Goal: Task Accomplishment & Management: Use online tool/utility

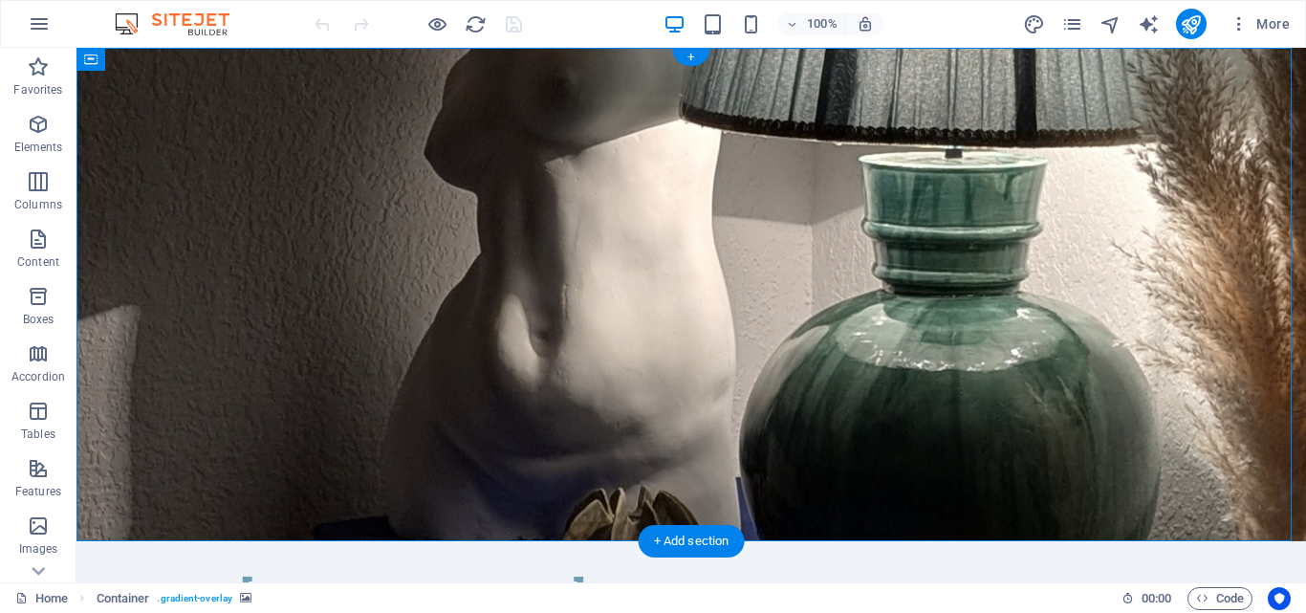
click at [876, 239] on figure at bounding box center [692, 294] width 1230 height 493
click at [969, 237] on figure at bounding box center [692, 294] width 1230 height 493
select select "header"
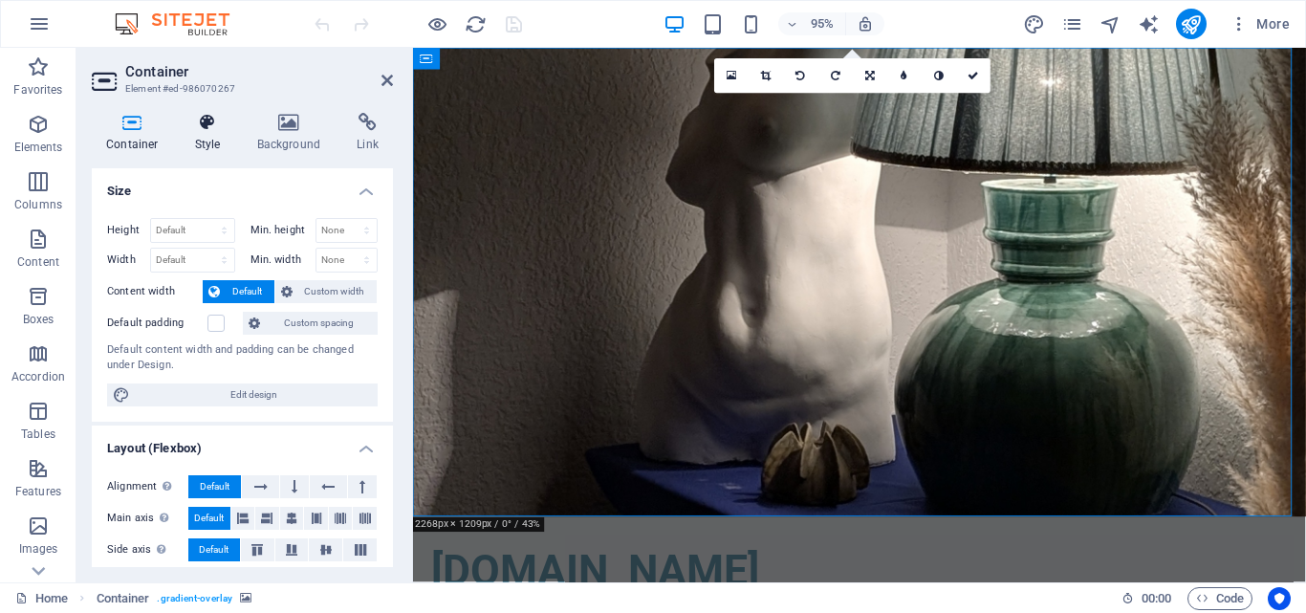
click at [210, 120] on icon at bounding box center [208, 122] width 55 height 19
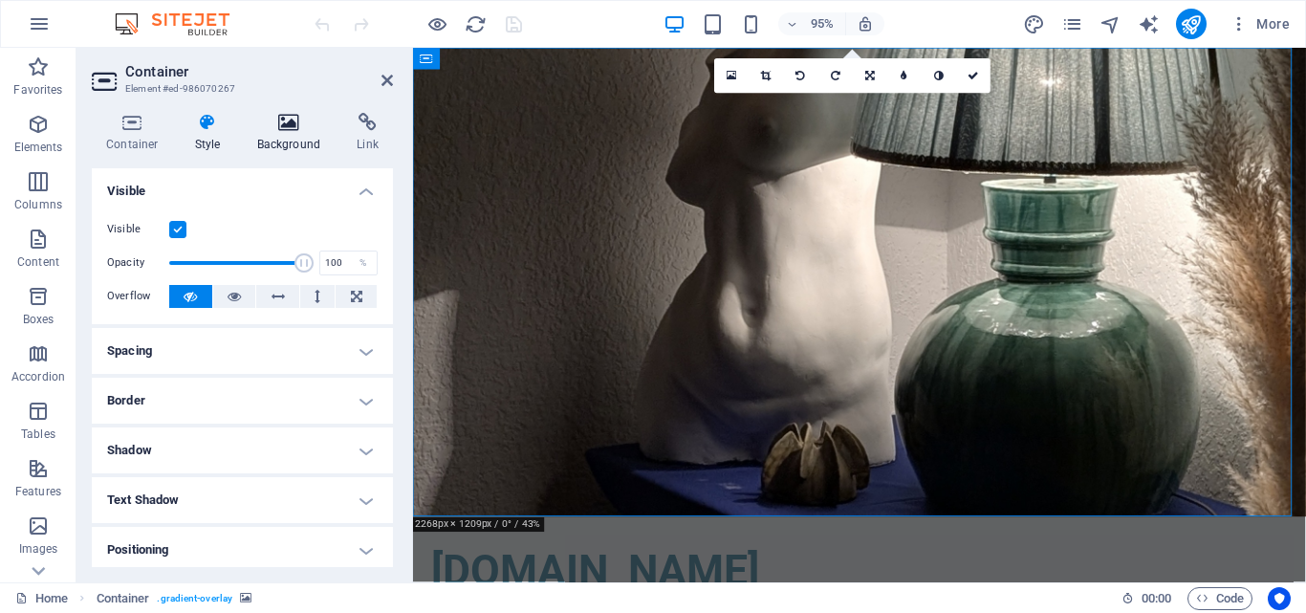
click at [281, 126] on icon at bounding box center [289, 122] width 93 height 19
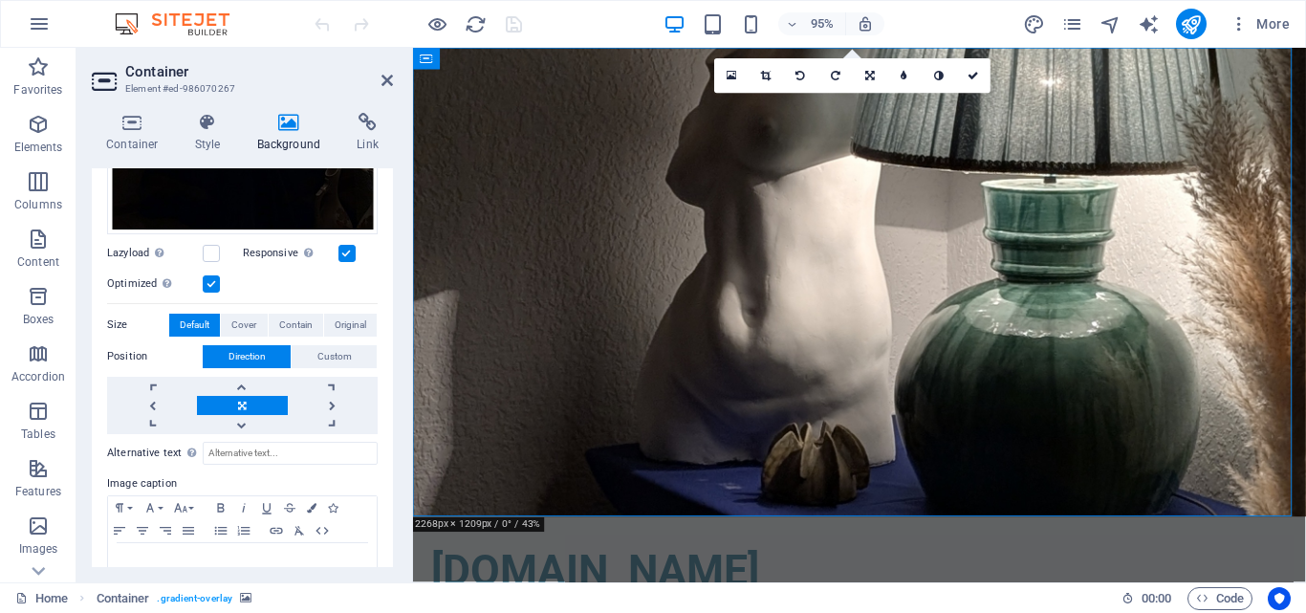
scroll to position [621, 0]
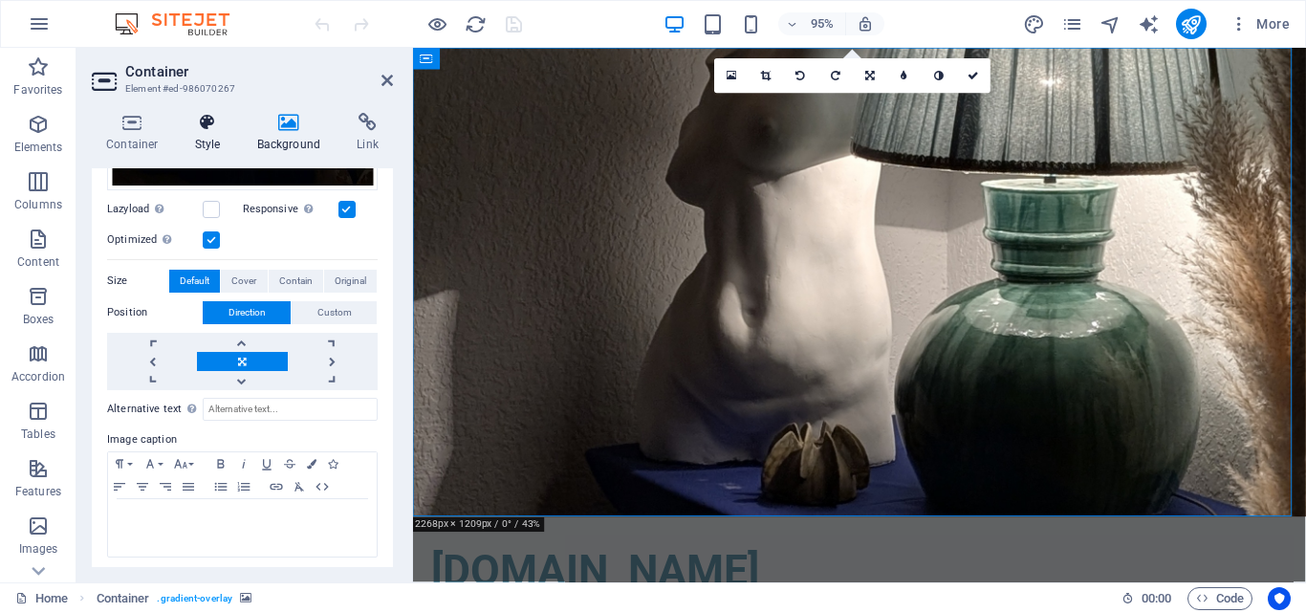
click at [208, 128] on icon at bounding box center [208, 122] width 55 height 19
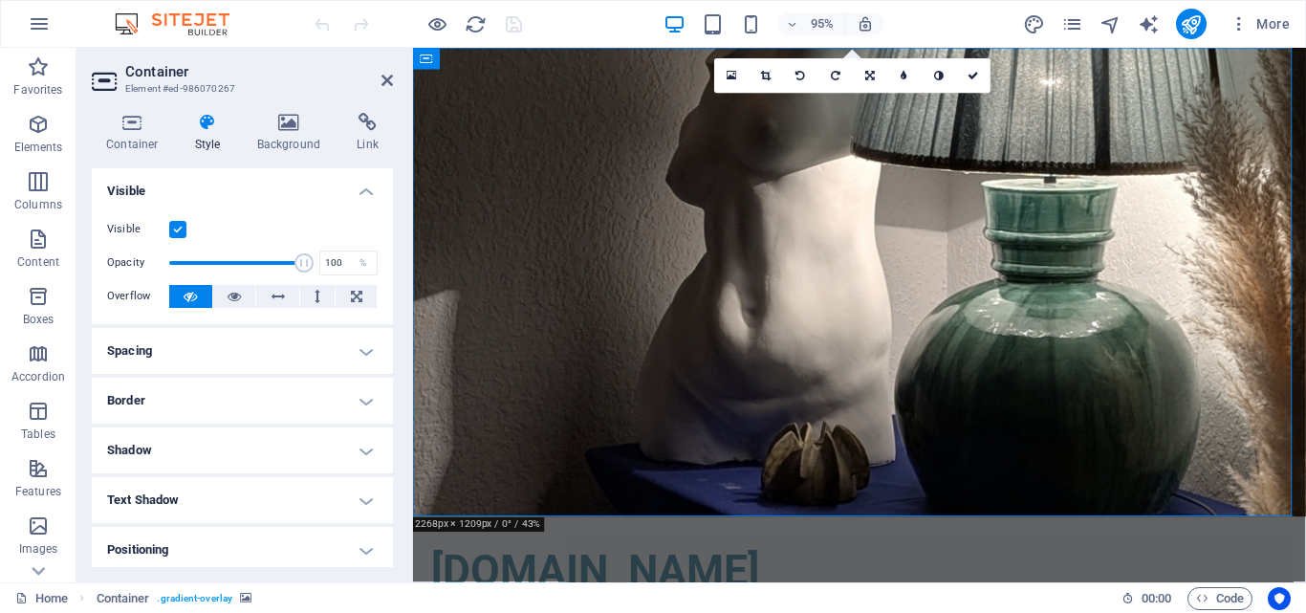
click at [192, 458] on h4 "Shadow" at bounding box center [242, 450] width 301 height 46
click at [192, 455] on h4 "Shadow" at bounding box center [242, 444] width 301 height 34
click at [290, 131] on icon at bounding box center [289, 122] width 93 height 19
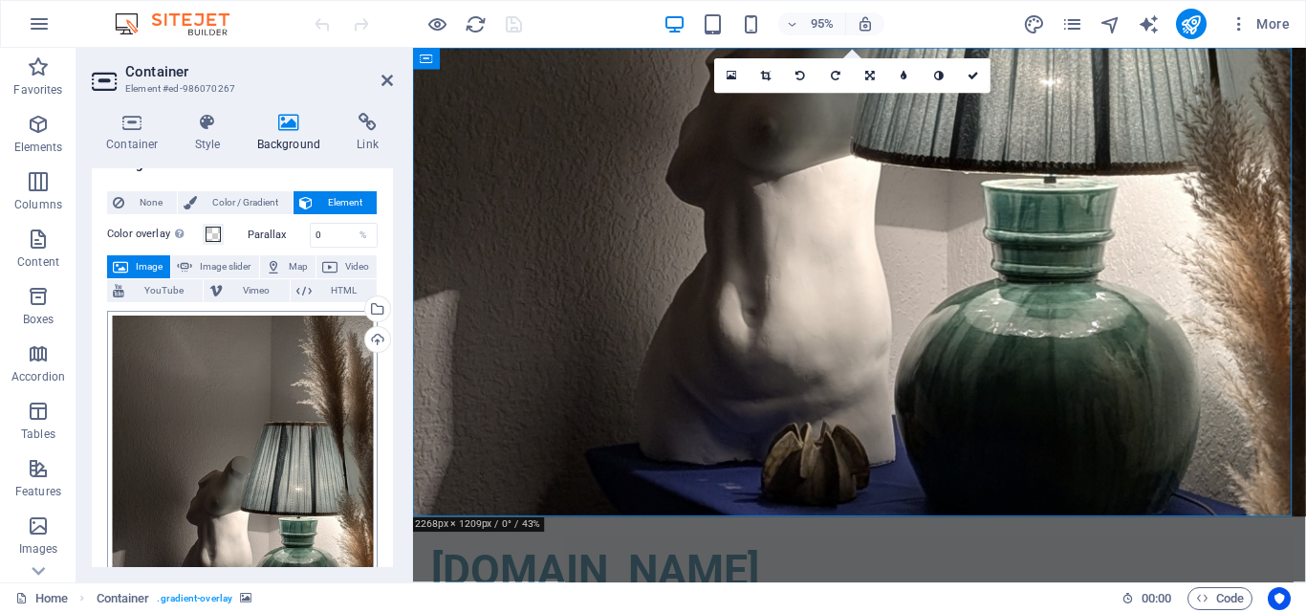
scroll to position [0, 0]
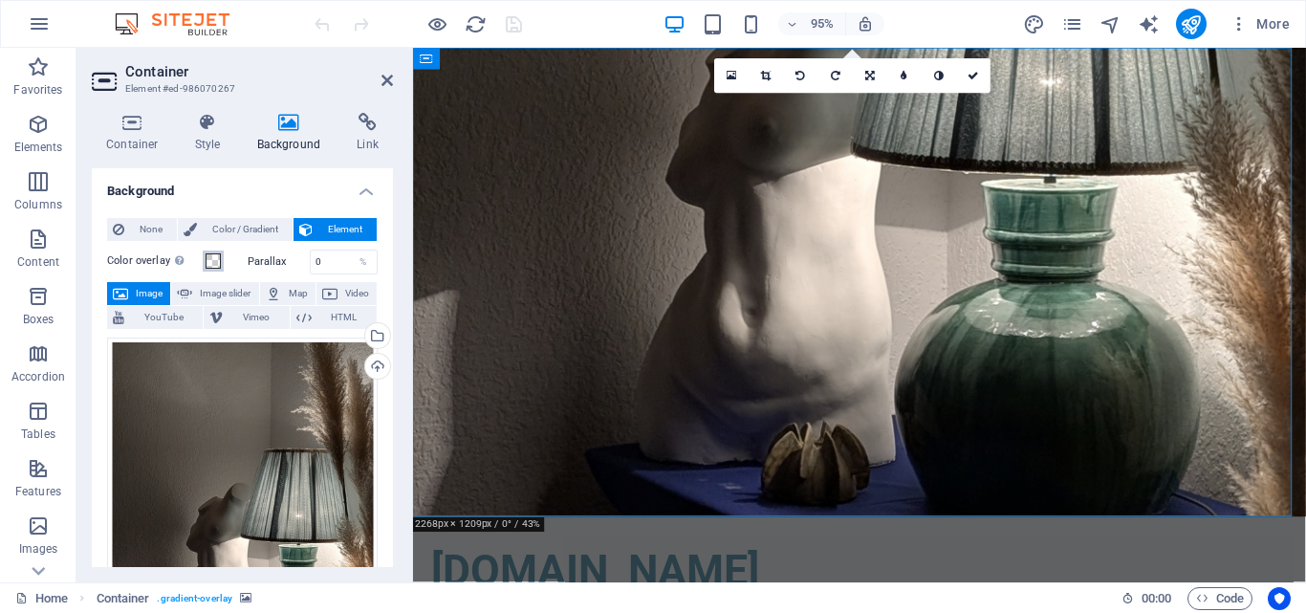
click at [208, 258] on span at bounding box center [213, 260] width 15 height 15
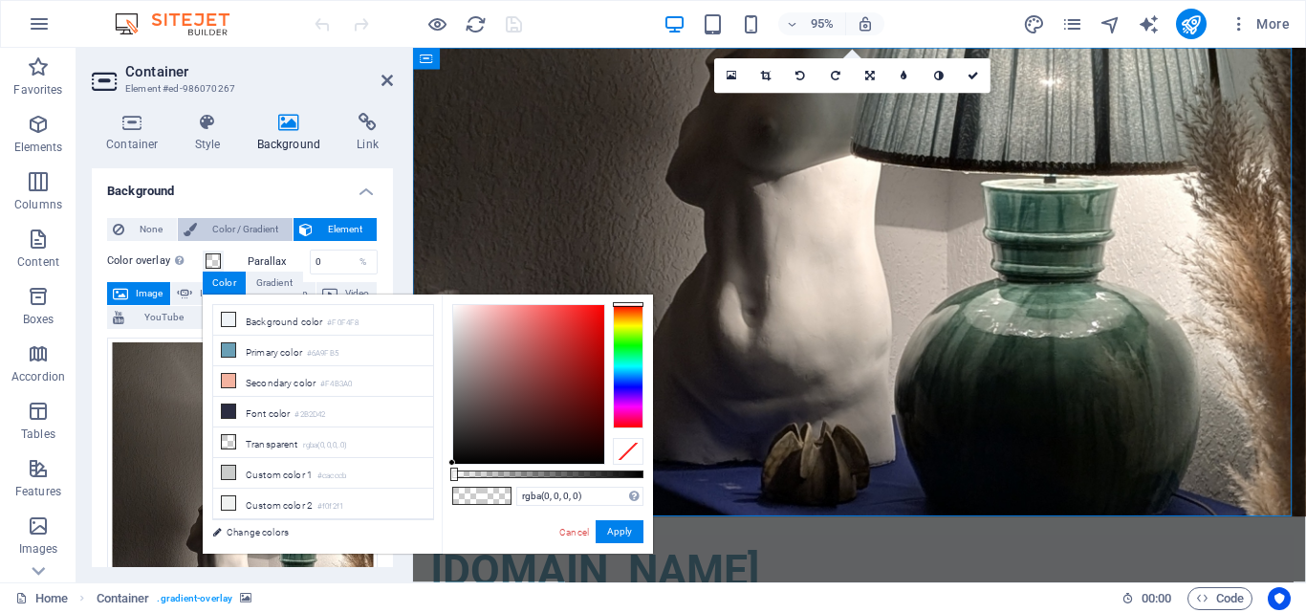
click at [225, 230] on span "Color / Gradient" at bounding box center [245, 229] width 84 height 23
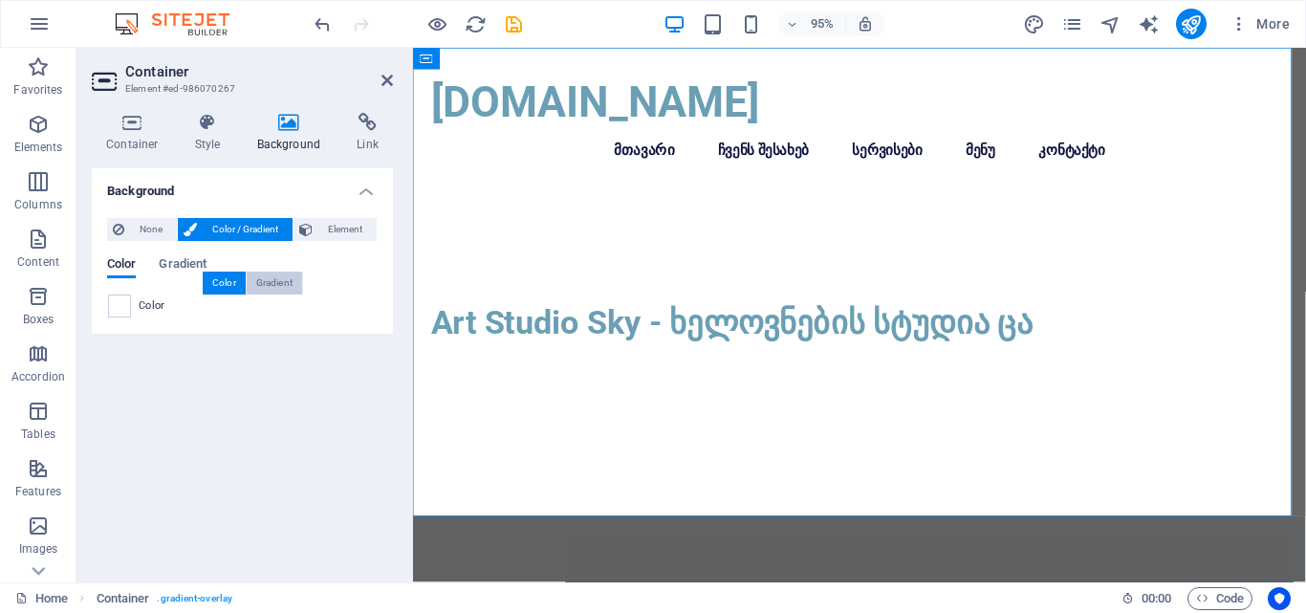
click at [265, 274] on div "Gradient" at bounding box center [274, 283] width 55 height 23
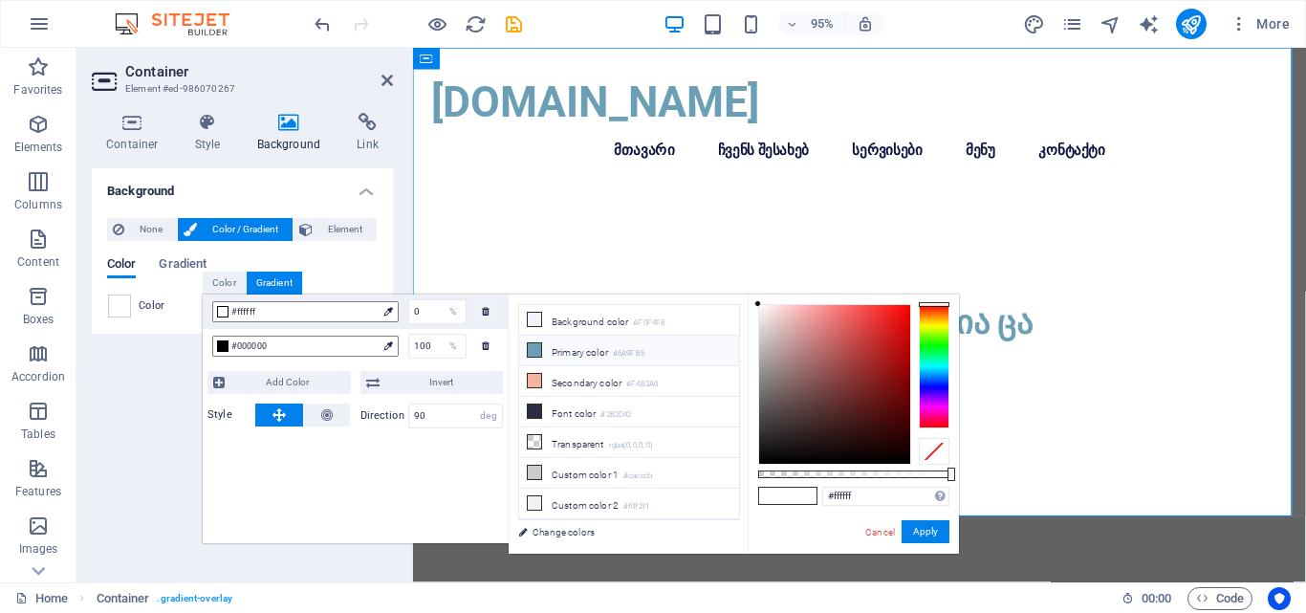
click at [598, 347] on li "Primary color #6A9FB5" at bounding box center [629, 351] width 220 height 31
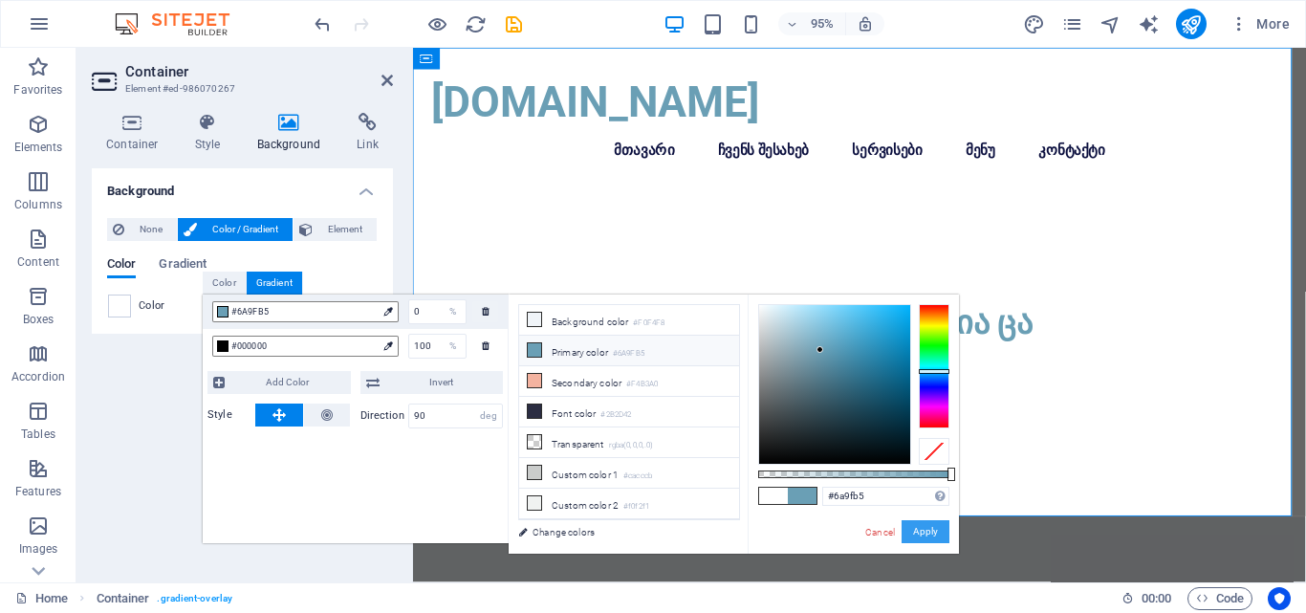
click at [915, 531] on button "Apply" at bounding box center [926, 531] width 48 height 23
click at [392, 346] on icon at bounding box center [387, 345] width 9 height 9
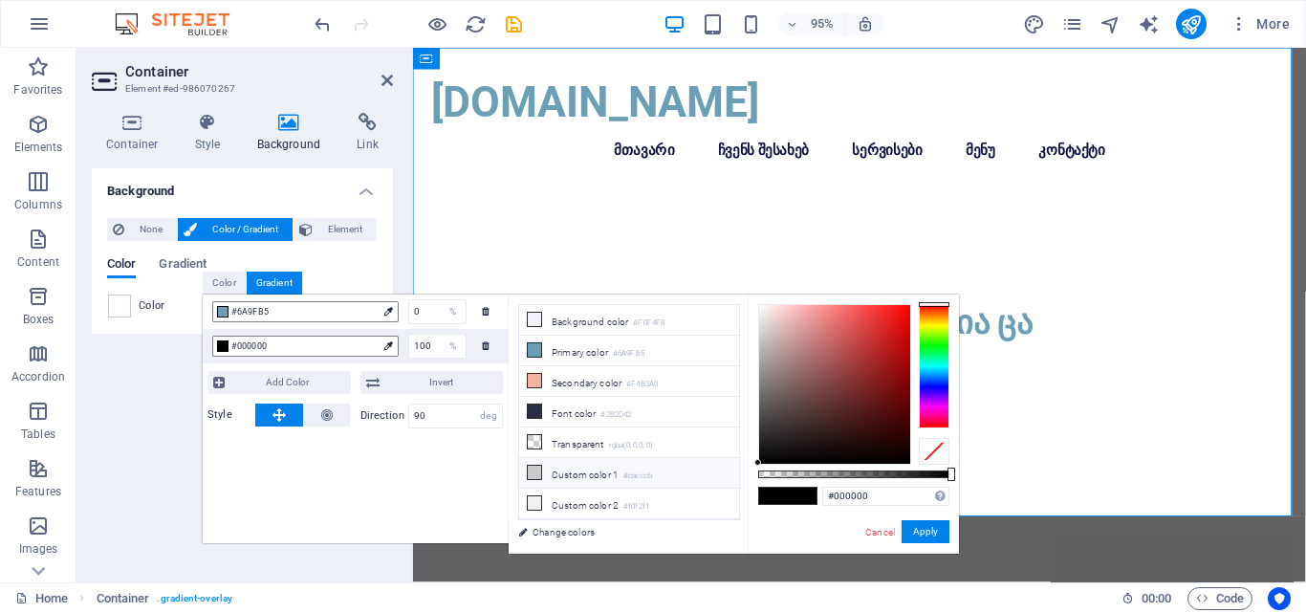
click at [576, 464] on li "Custom color 1 #cacccb" at bounding box center [629, 473] width 220 height 31
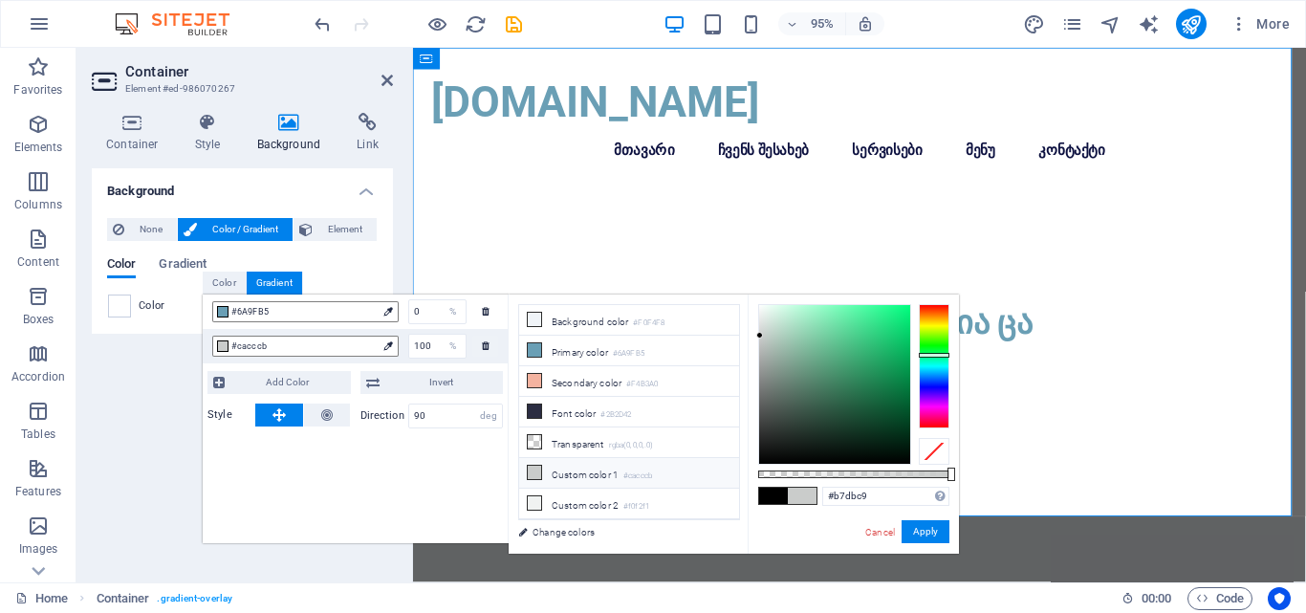
click at [783, 326] on div at bounding box center [834, 384] width 151 height 159
click at [786, 321] on div at bounding box center [834, 384] width 151 height 159
click at [923, 535] on button "Apply" at bounding box center [926, 531] width 48 height 23
click at [232, 410] on label "Style" at bounding box center [232, 415] width 48 height 23
click at [143, 418] on div "Background None Color / Gradient Element Stretch background to full-width Color…" at bounding box center [242, 367] width 301 height 399
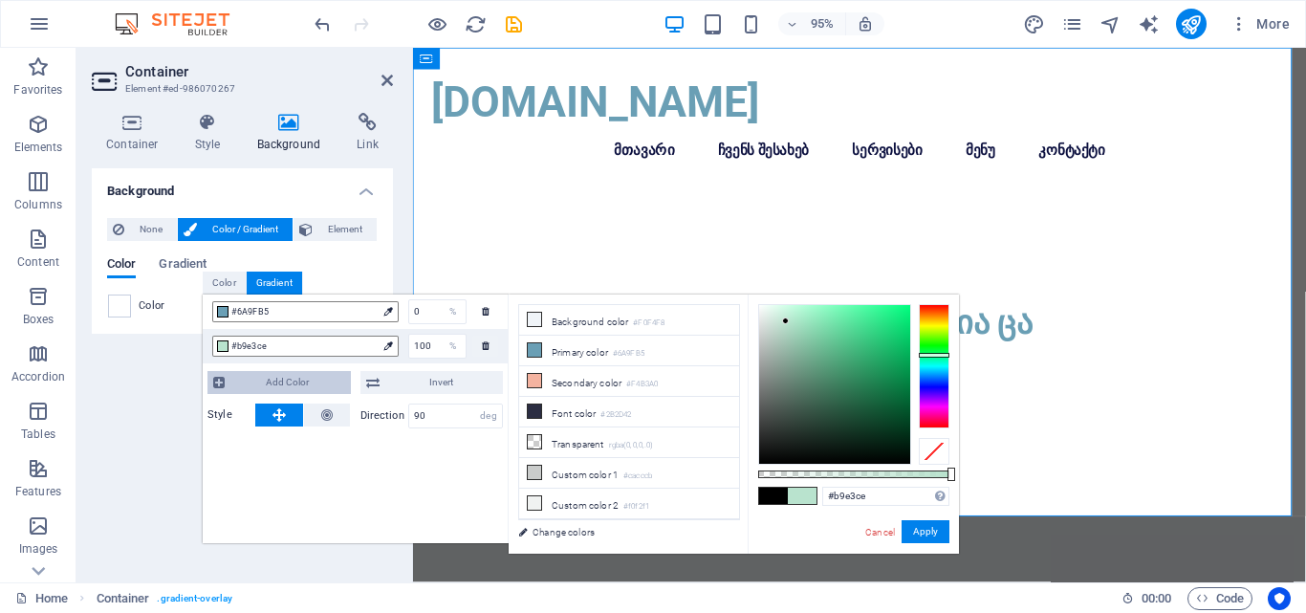
click at [229, 380] on button "Add Color" at bounding box center [279, 382] width 143 height 23
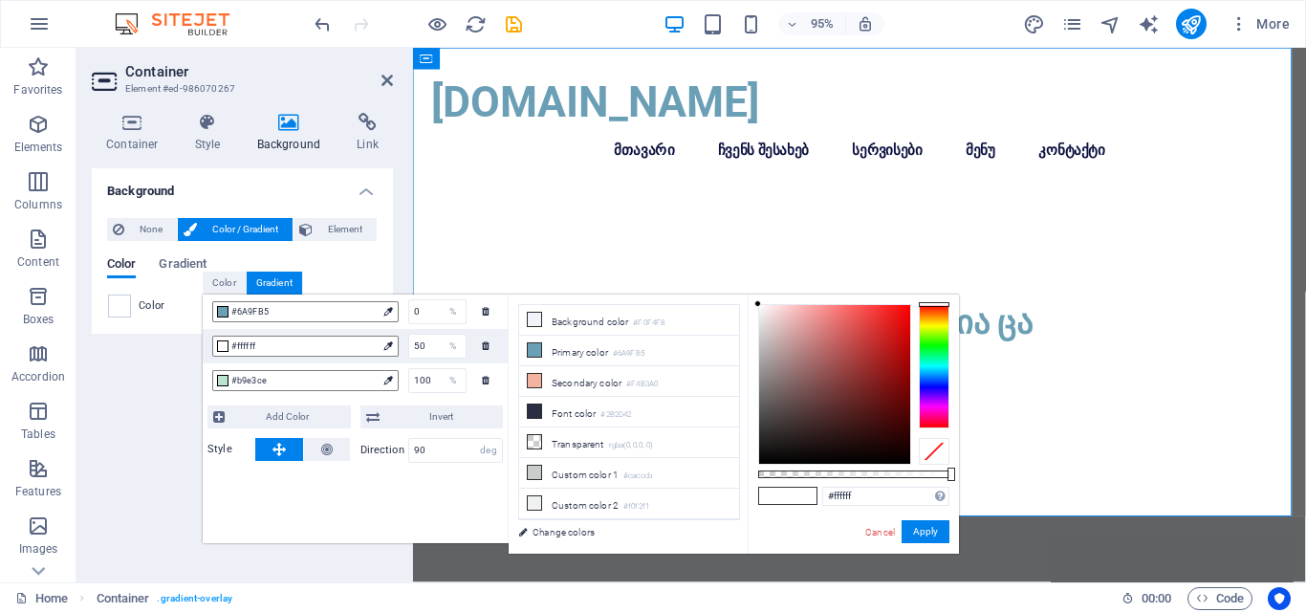
click at [927, 373] on div at bounding box center [934, 366] width 31 height 124
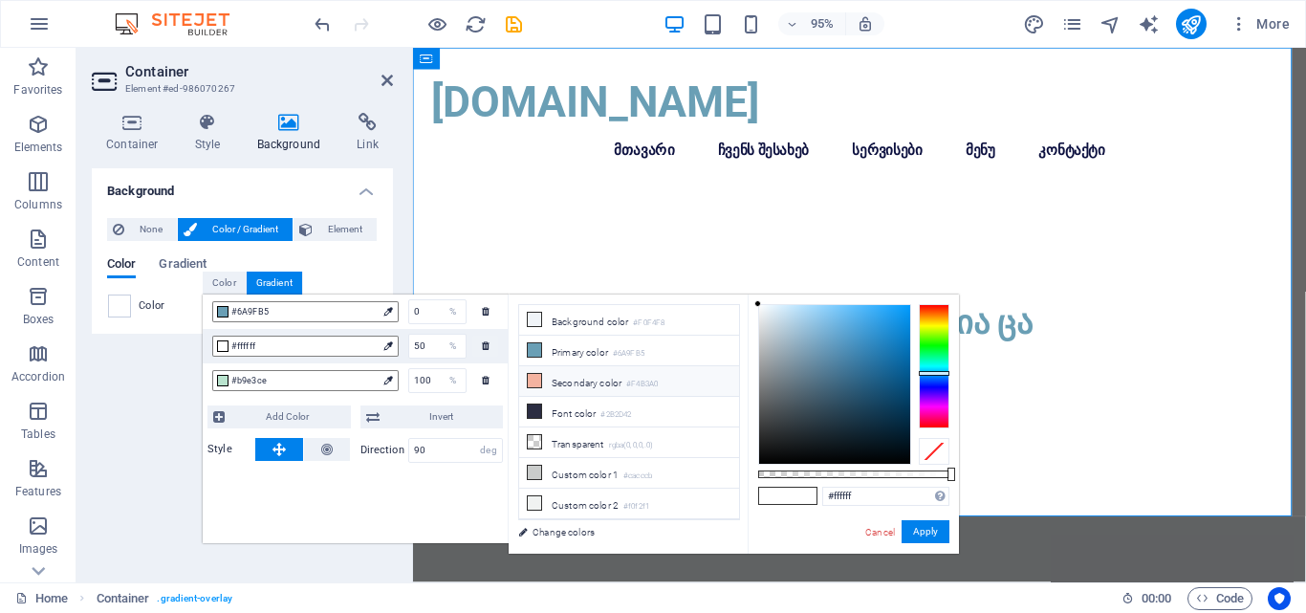
click at [576, 379] on li "Secondary color #F4B3A0" at bounding box center [629, 381] width 220 height 31
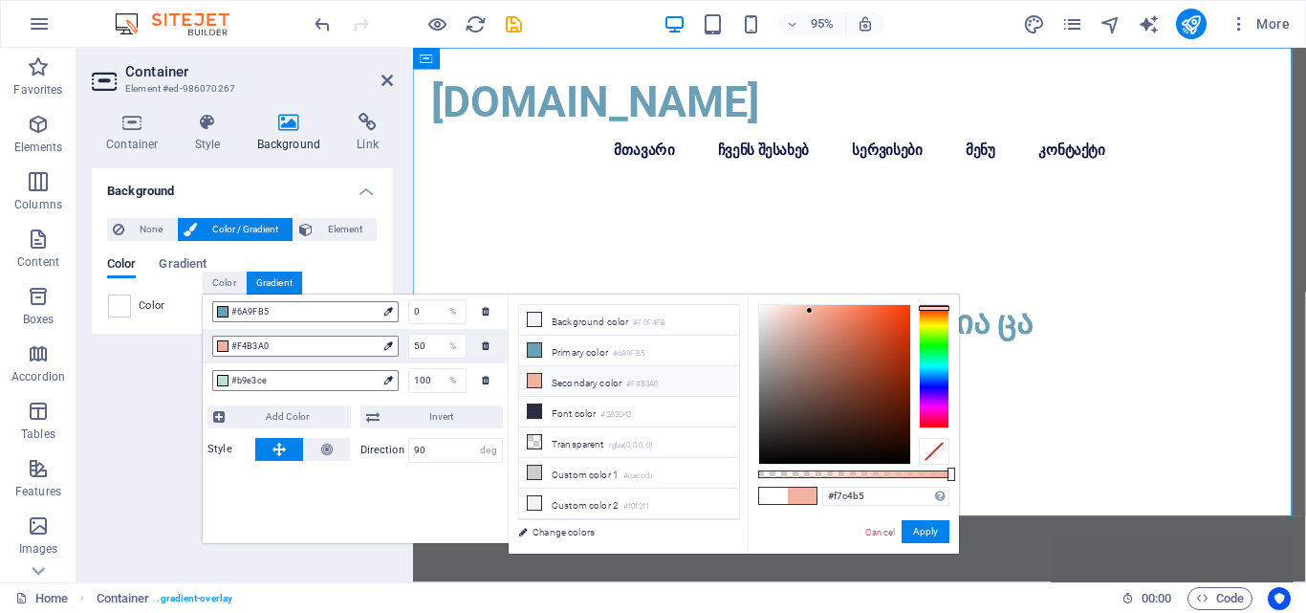
click at [799, 309] on div at bounding box center [834, 384] width 151 height 159
click at [365, 491] on div "#6A9FB5 0 % #f7c4b5 50 % #b9e3ce 100 % Add Color Invert Style Direction 90 deg" at bounding box center [356, 419] width 306 height 249
click at [267, 451] on button at bounding box center [279, 449] width 48 height 23
click at [367, 449] on label "Direction" at bounding box center [385, 450] width 48 height 11
click at [332, 452] on icon at bounding box center [326, 449] width 11 height 23
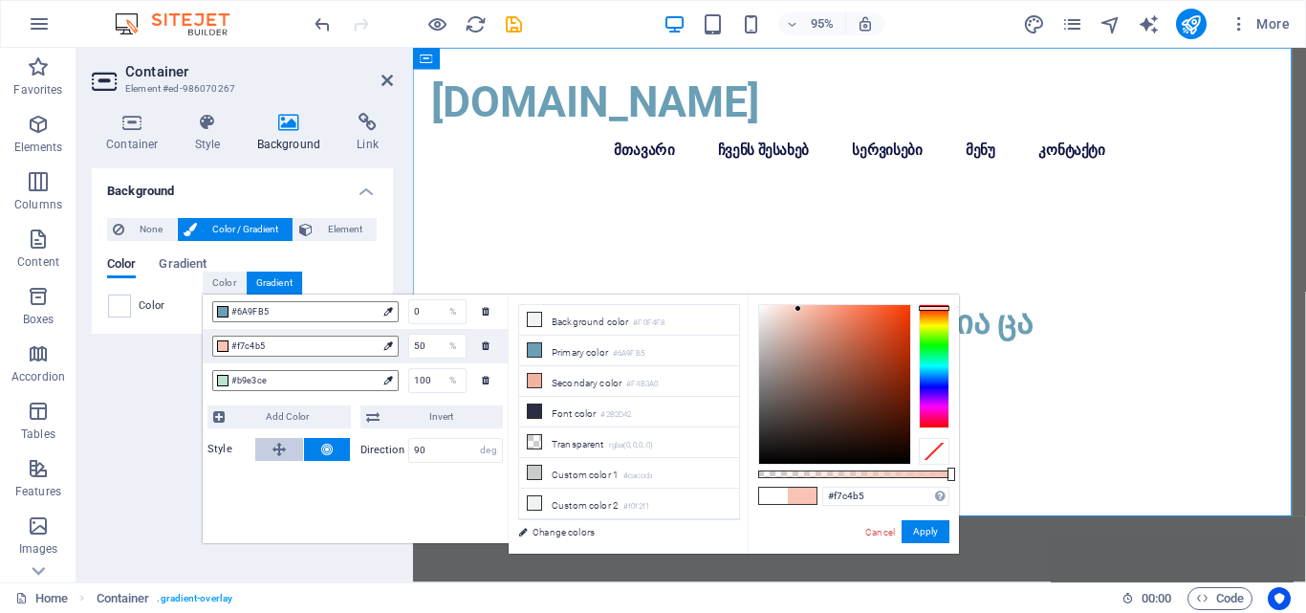
click at [276, 451] on icon at bounding box center [279, 449] width 13 height 23
click at [217, 451] on label "Style" at bounding box center [232, 449] width 48 height 23
click at [920, 536] on button "Apply" at bounding box center [926, 531] width 48 height 23
click at [139, 424] on div "Background None Color / Gradient Element Stretch background to full-width Color…" at bounding box center [242, 367] width 301 height 399
click at [161, 419] on div "Background None Color / Gradient Element Stretch background to full-width Color…" at bounding box center [242, 367] width 301 height 399
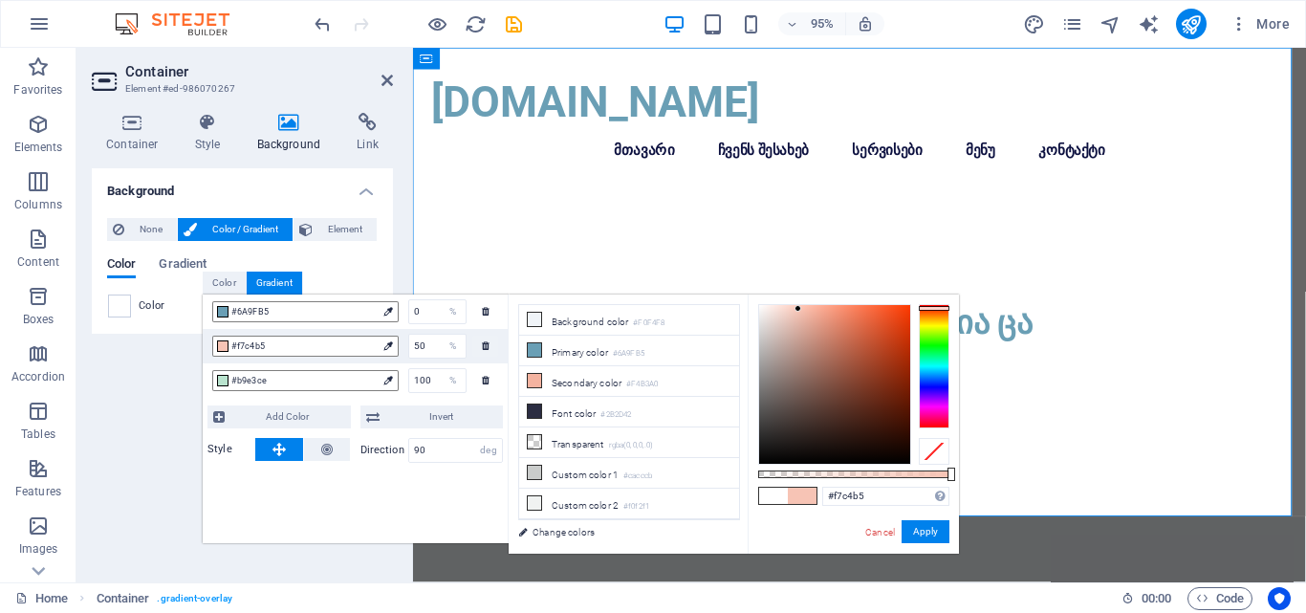
click at [161, 418] on div "Background None Color / Gradient Element Stretch background to full-width Color…" at bounding box center [242, 367] width 301 height 399
click at [284, 289] on div "Gradient" at bounding box center [274, 283] width 55 height 23
click at [277, 286] on div "Gradient" at bounding box center [274, 283] width 55 height 23
click at [280, 283] on div "Gradient" at bounding box center [274, 283] width 55 height 23
click at [172, 300] on div "Color" at bounding box center [242, 306] width 269 height 23
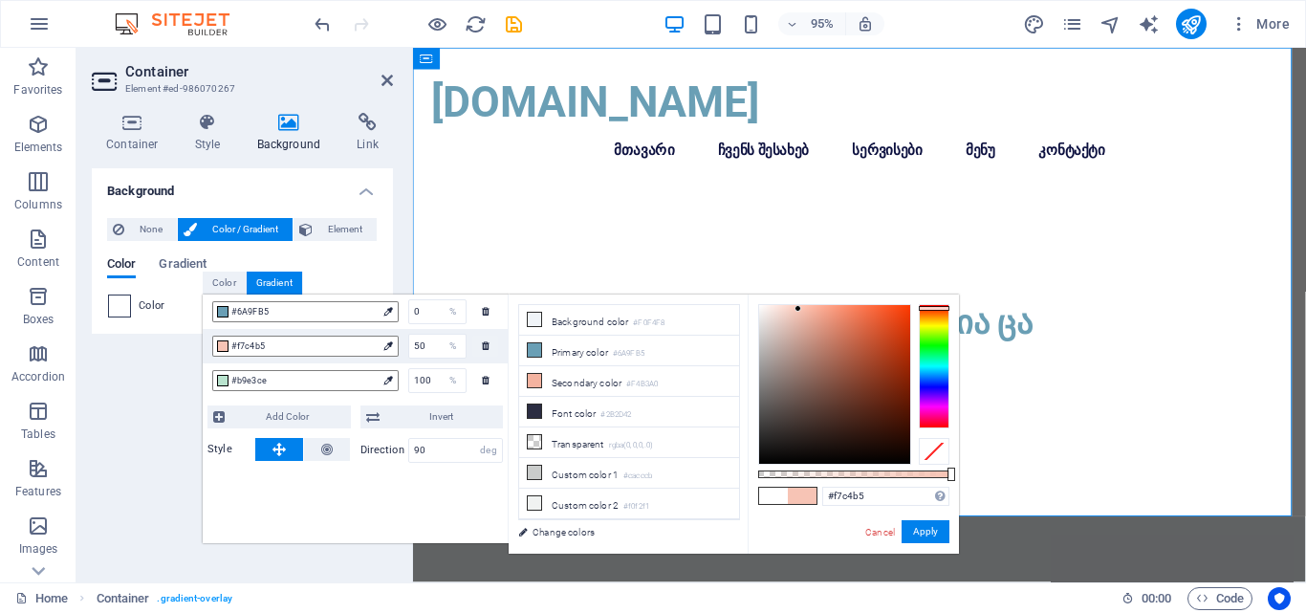
click at [123, 307] on span at bounding box center [119, 306] width 21 height 21
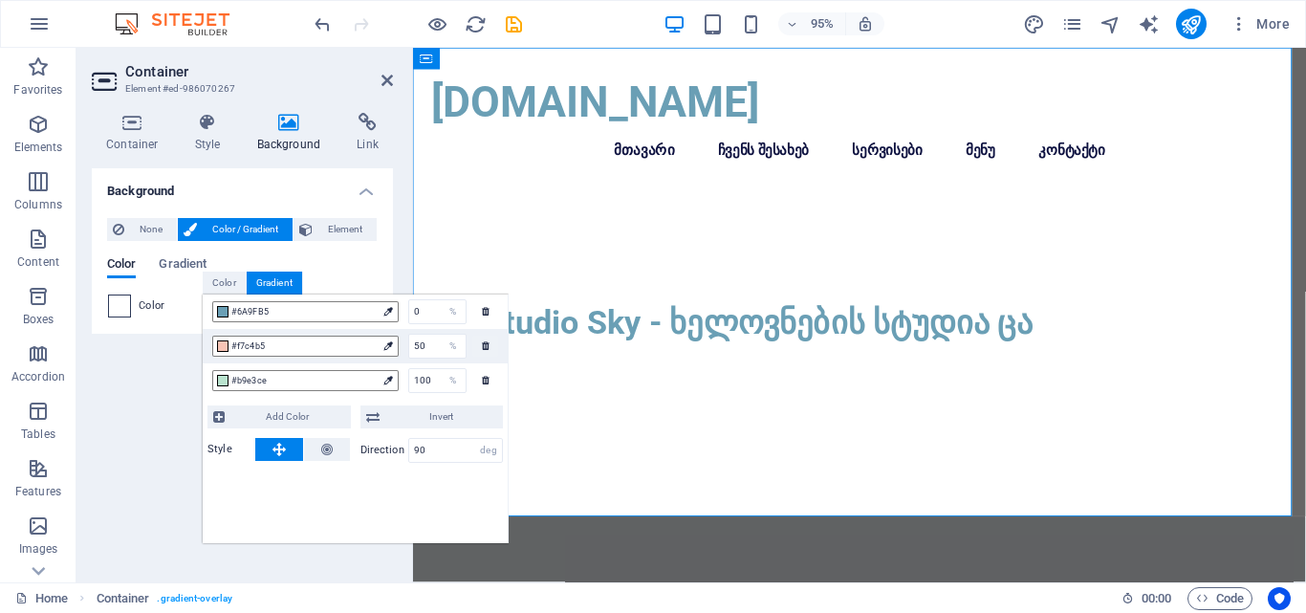
click at [121, 308] on span at bounding box center [119, 306] width 21 height 21
click at [194, 422] on div "Background None Color / Gradient Element Stretch background to full-width Color…" at bounding box center [242, 367] width 301 height 399
click at [183, 448] on div "Background None Color / Gradient Element Stretch background to full-width Color…" at bounding box center [242, 367] width 301 height 399
click at [440, 418] on span "Invert" at bounding box center [441, 416] width 113 height 23
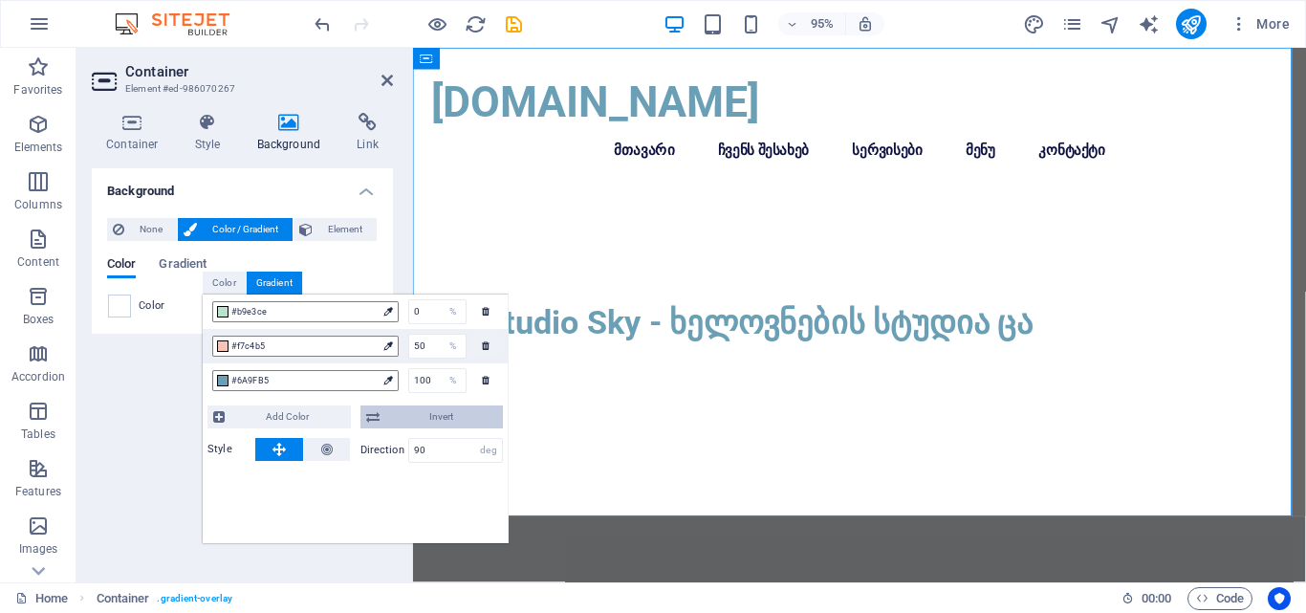
click at [440, 418] on span "Invert" at bounding box center [441, 416] width 113 height 23
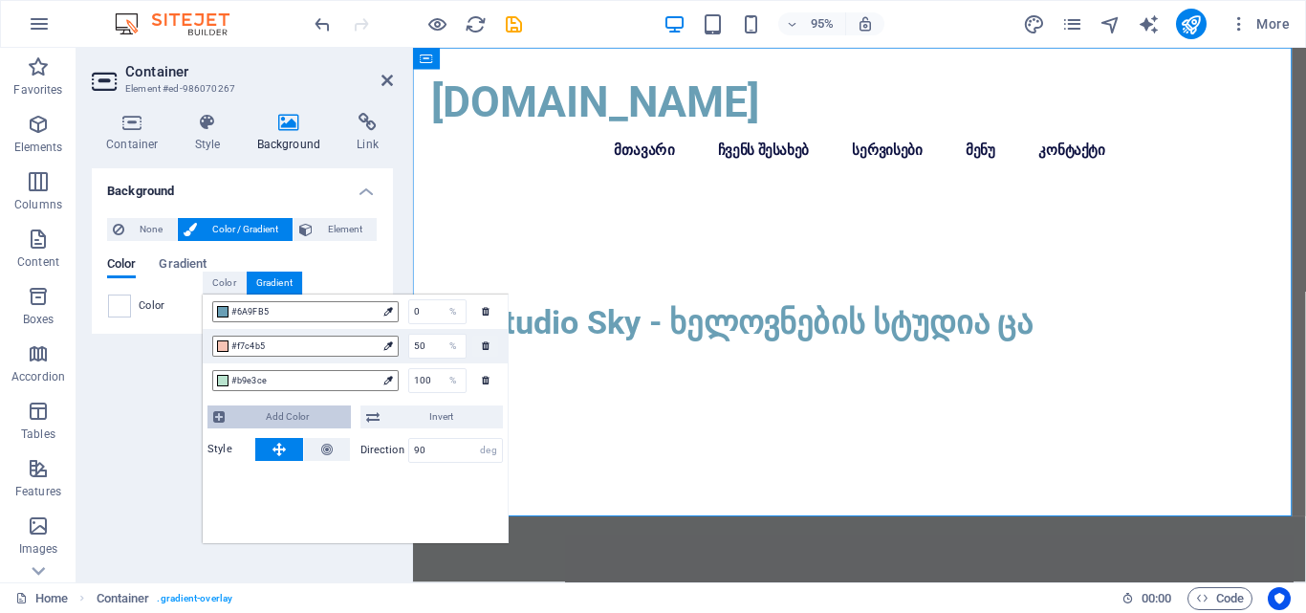
click at [313, 408] on span "Add Color" at bounding box center [287, 416] width 115 height 23
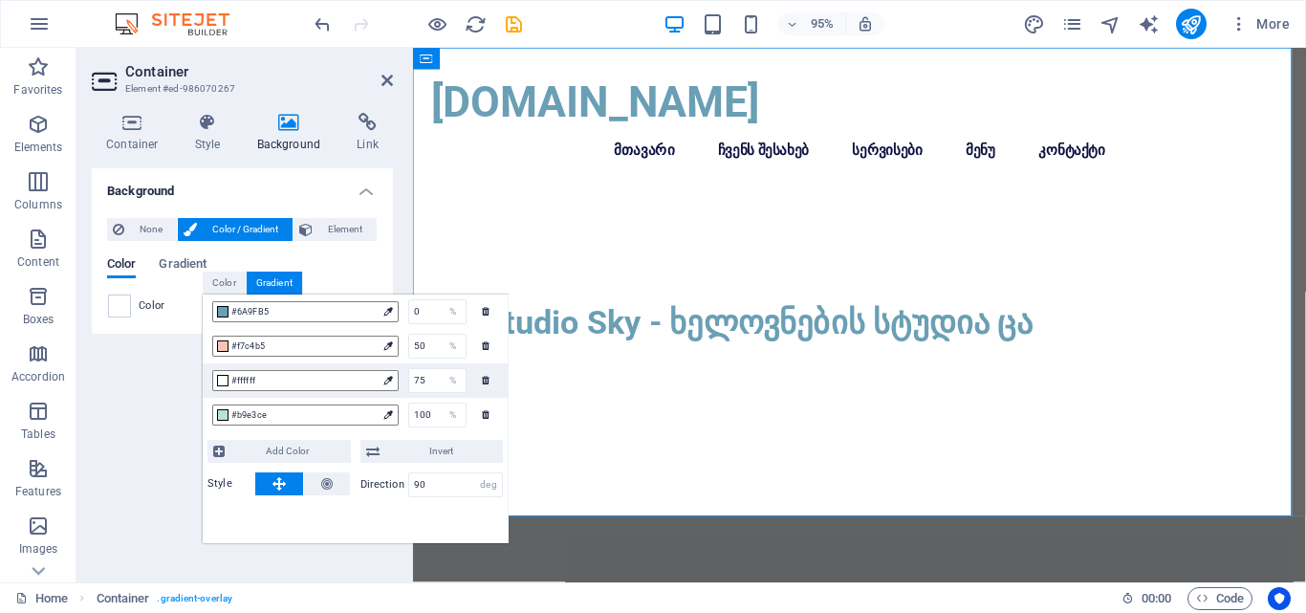
click at [219, 483] on label "Style" at bounding box center [232, 483] width 48 height 23
click at [297, 480] on button at bounding box center [279, 483] width 48 height 23
click at [288, 480] on button at bounding box center [279, 483] width 48 height 23
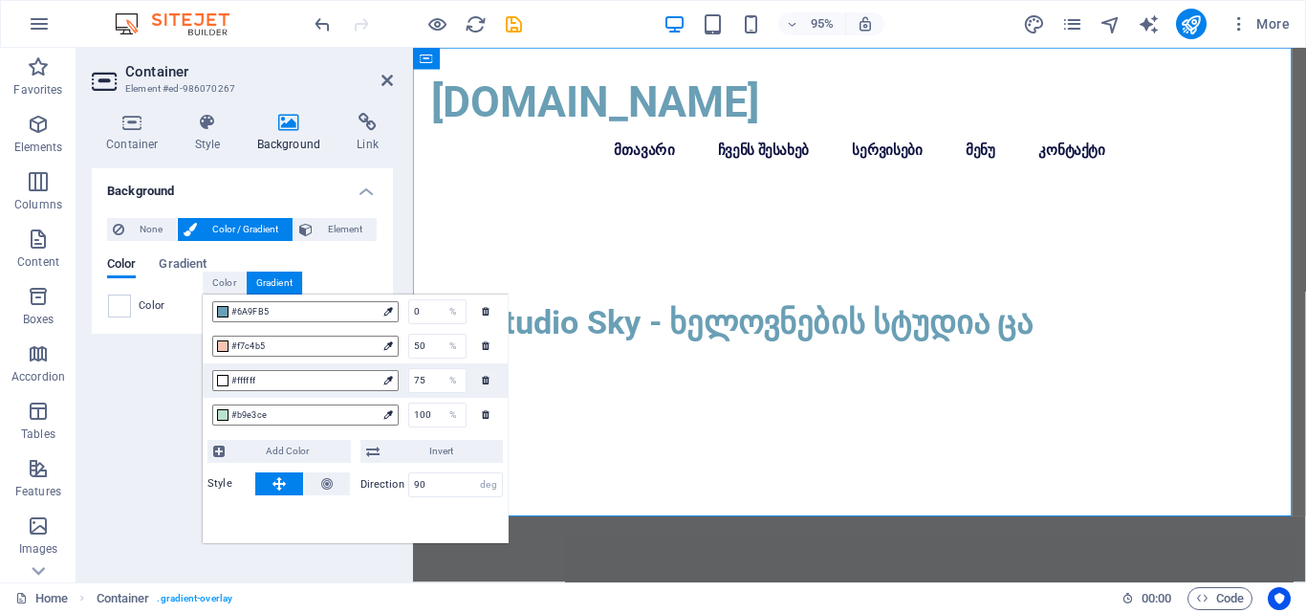
click at [166, 460] on div "Background None Color / Gradient Element Stretch background to full-width Color…" at bounding box center [242, 367] width 301 height 399
click at [165, 401] on div "Background None Color / Gradient Element Stretch background to full-width Color…" at bounding box center [242, 367] width 301 height 399
click at [160, 314] on div "Color" at bounding box center [242, 306] width 269 height 23
click at [221, 285] on div "Color" at bounding box center [224, 283] width 43 height 23
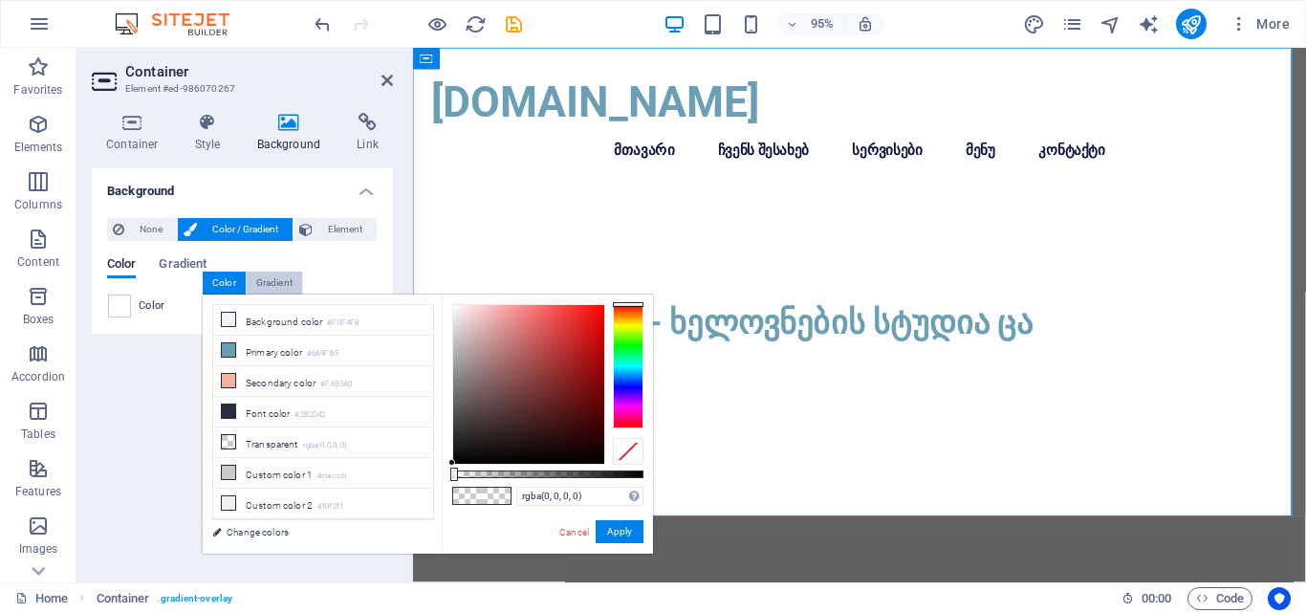
click at [274, 285] on div "Gradient" at bounding box center [274, 283] width 55 height 23
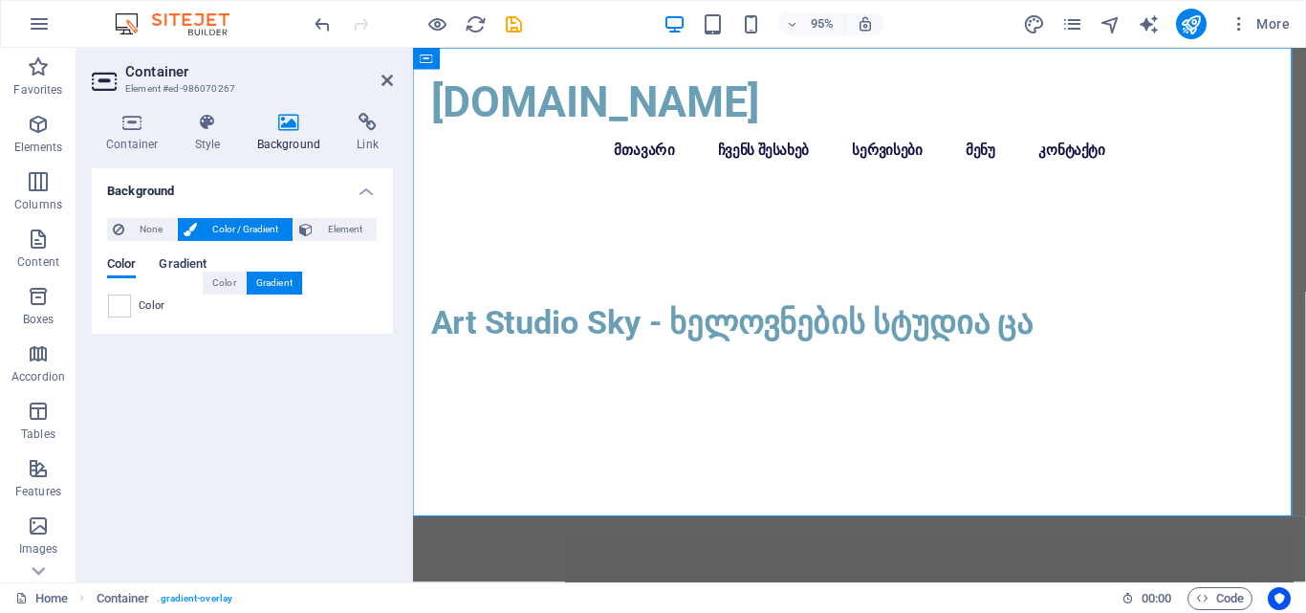
click at [176, 265] on span "Gradient" at bounding box center [183, 265] width 48 height 27
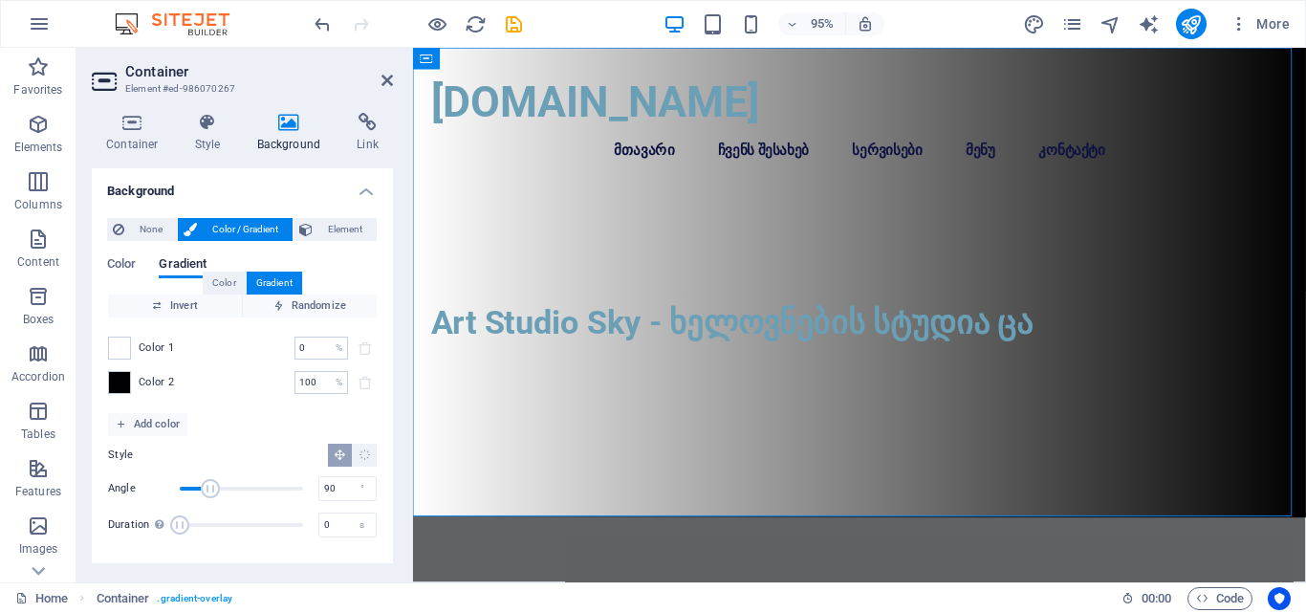
click at [164, 350] on span "Color 1" at bounding box center [157, 347] width 36 height 15
click at [110, 342] on span at bounding box center [119, 348] width 21 height 21
click at [129, 342] on span at bounding box center [119, 348] width 21 height 21
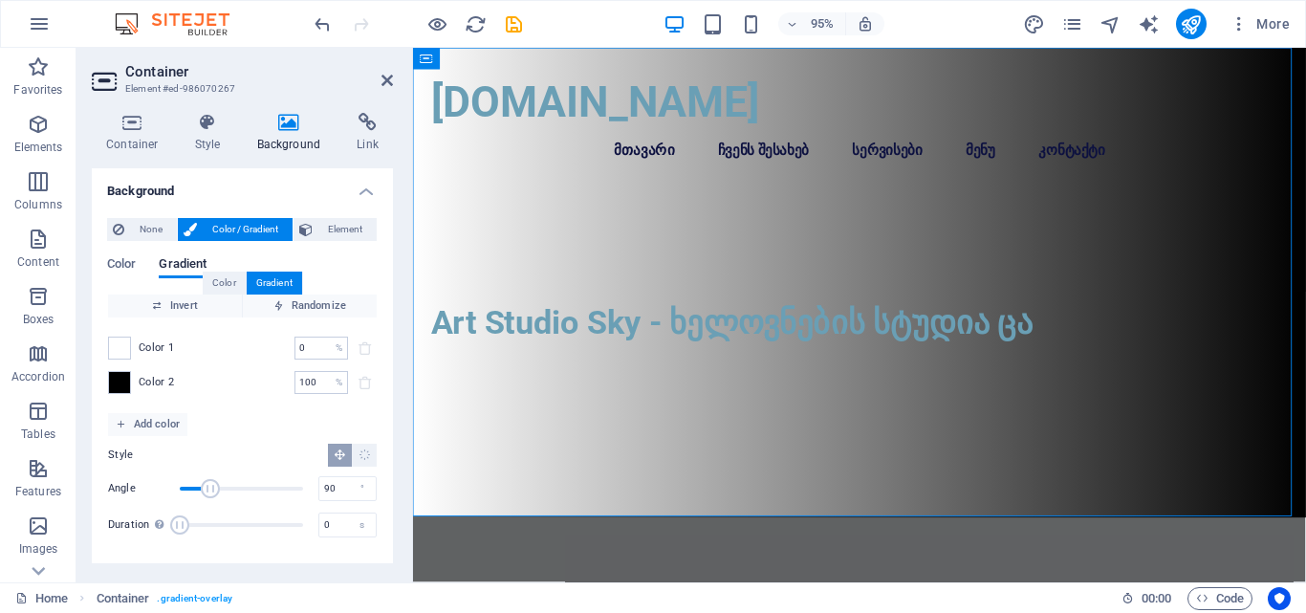
click at [175, 340] on div "Color 1 0 % ​" at bounding box center [242, 348] width 269 height 23
click at [167, 346] on span "Color 1" at bounding box center [157, 347] width 36 height 15
click at [155, 385] on span "Color 2" at bounding box center [157, 382] width 36 height 15
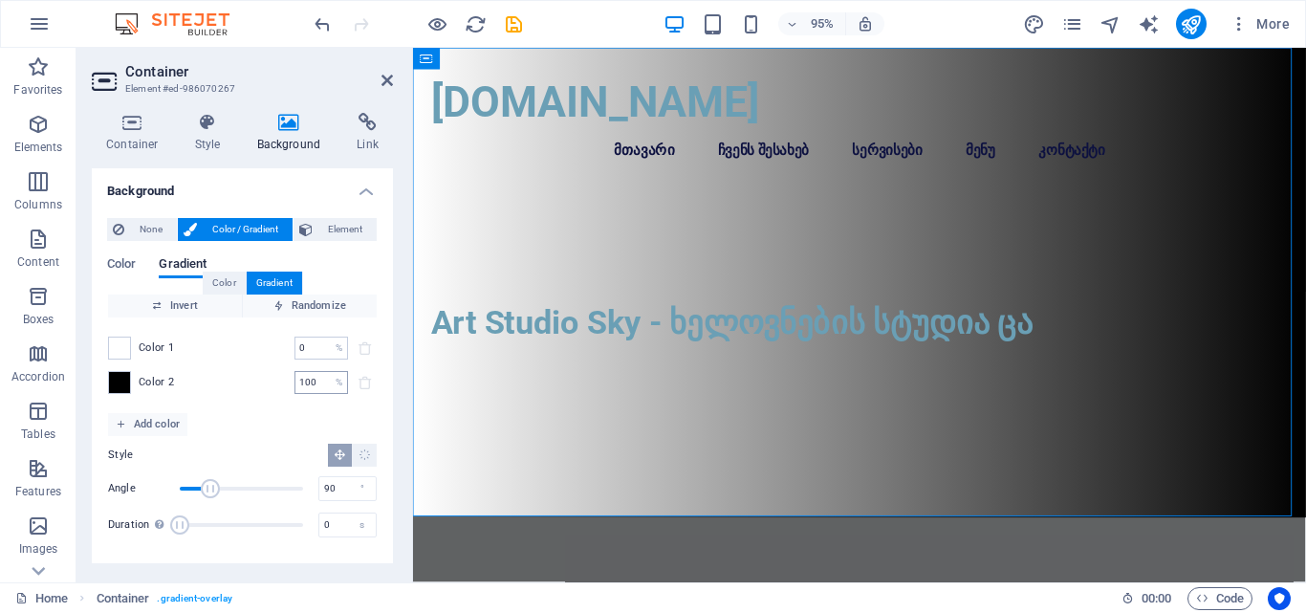
click at [323, 383] on input "100" at bounding box center [311, 382] width 33 height 23
click at [132, 388] on div "Color 2 100 % ​" at bounding box center [242, 382] width 269 height 23
click at [195, 315] on span "Invert" at bounding box center [175, 306] width 119 height 23
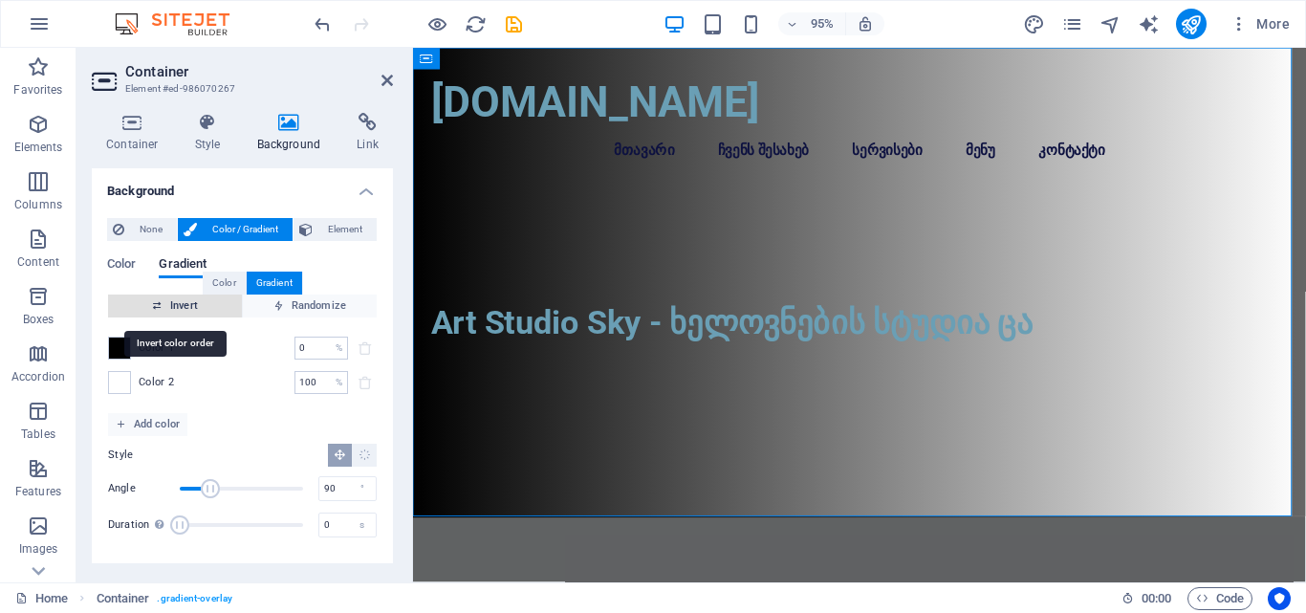
click at [195, 315] on span "Invert" at bounding box center [175, 306] width 119 height 23
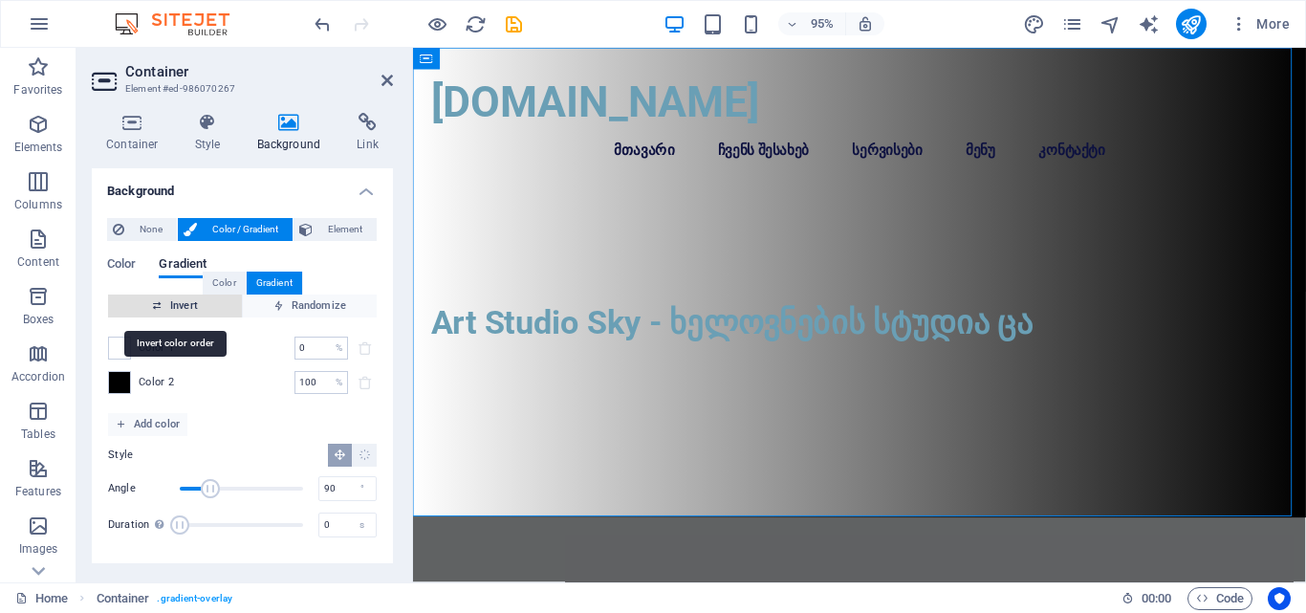
click at [195, 315] on span "Invert" at bounding box center [175, 306] width 119 height 23
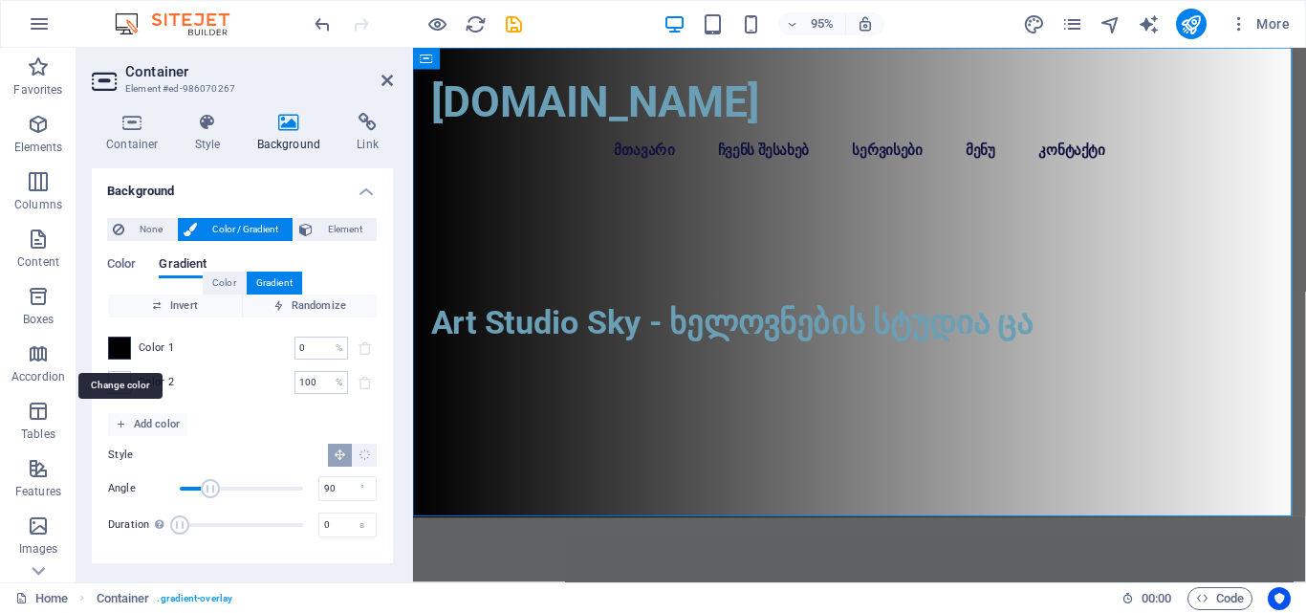
click at [123, 346] on span at bounding box center [119, 348] width 21 height 21
drag, startPoint x: 160, startPoint y: 346, endPoint x: 174, endPoint y: 346, distance: 14.3
click at [161, 346] on span "Color 1" at bounding box center [157, 347] width 36 height 15
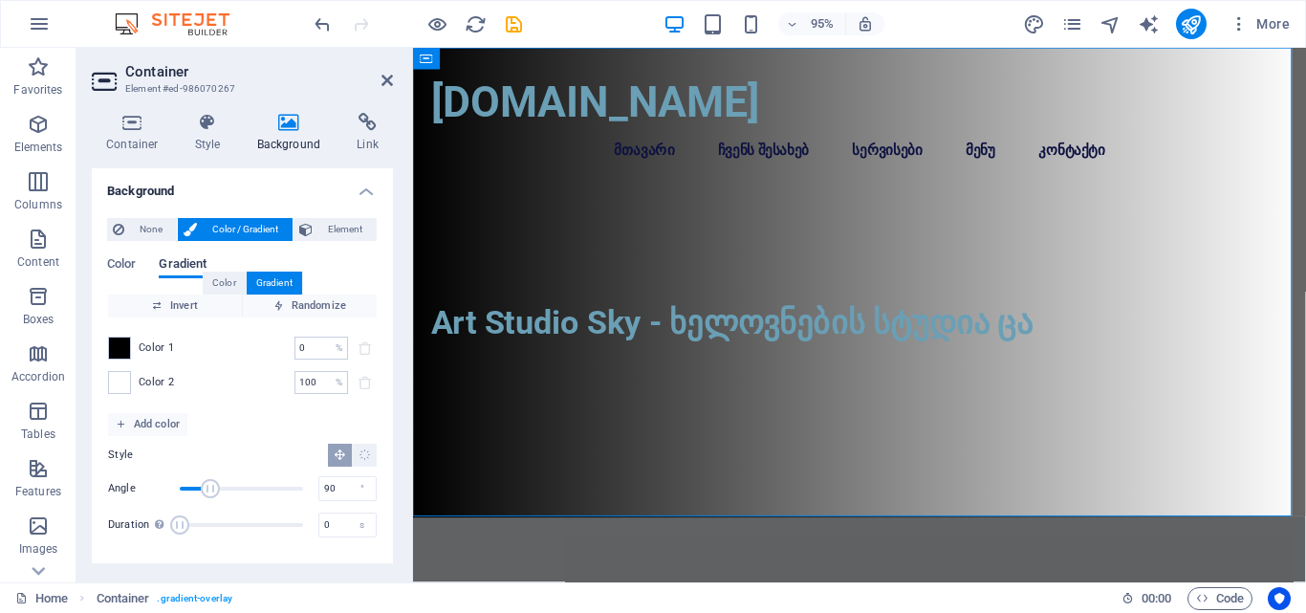
click at [188, 270] on span "Gradient" at bounding box center [183, 265] width 48 height 27
click at [265, 274] on div "Gradient" at bounding box center [274, 283] width 55 height 23
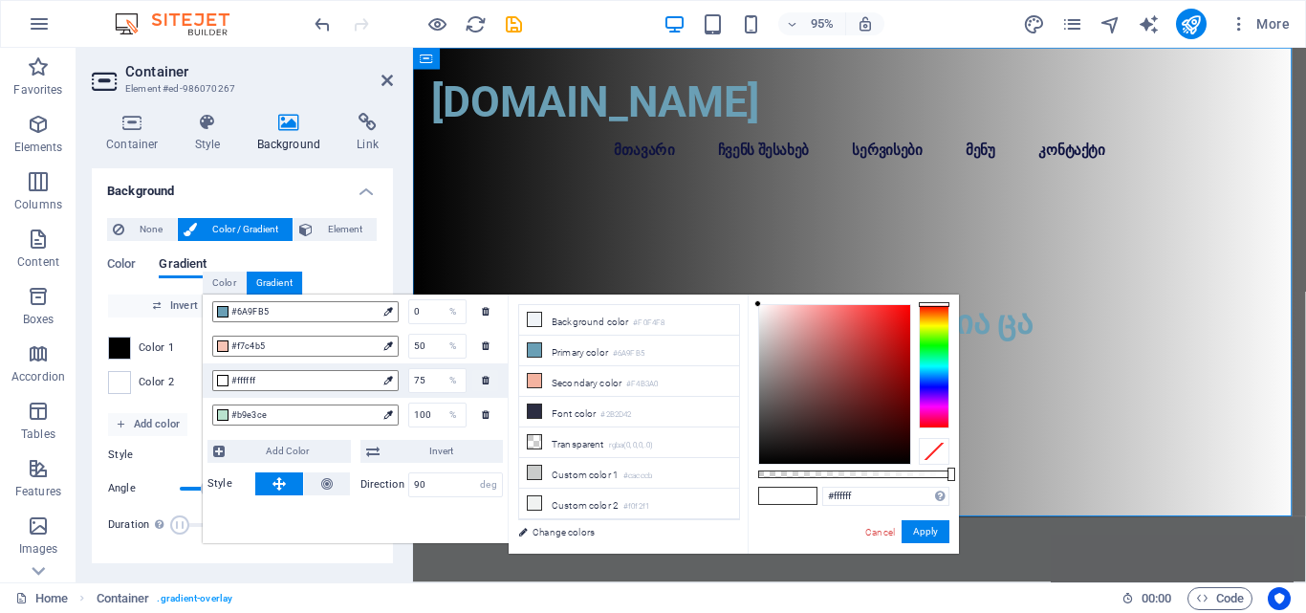
click at [265, 274] on div "Gradient" at bounding box center [274, 283] width 55 height 23
click at [333, 310] on span "#6A9FB5" at bounding box center [303, 311] width 145 height 17
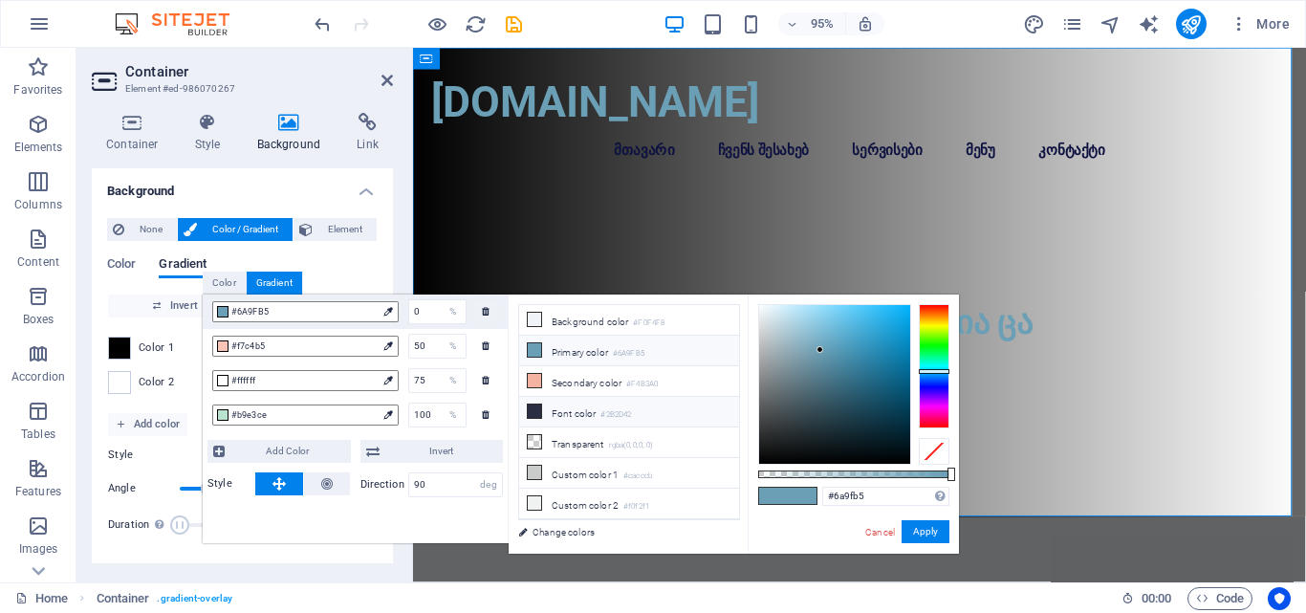
click at [535, 408] on icon at bounding box center [534, 411] width 13 height 13
type input "#2b2d42"
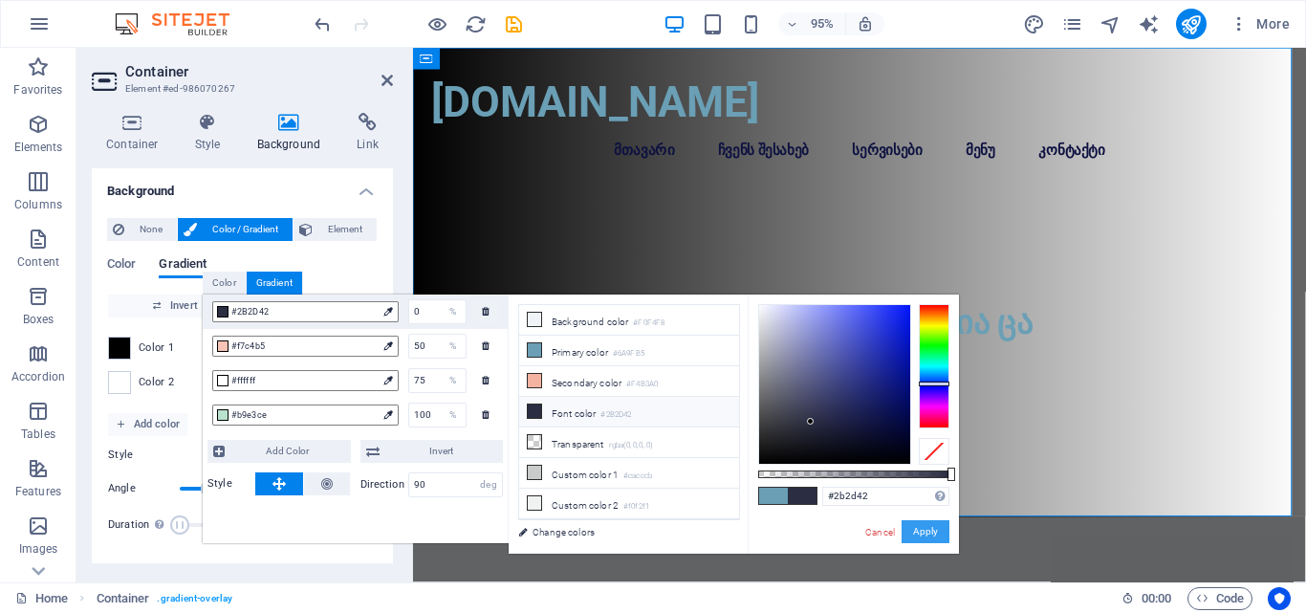
click at [923, 535] on button "Apply" at bounding box center [926, 531] width 48 height 23
click at [152, 340] on span "Color 1" at bounding box center [157, 347] width 36 height 15
click at [283, 287] on div "Gradient" at bounding box center [274, 283] width 55 height 23
click at [281, 288] on div "Gradient" at bounding box center [274, 283] width 55 height 23
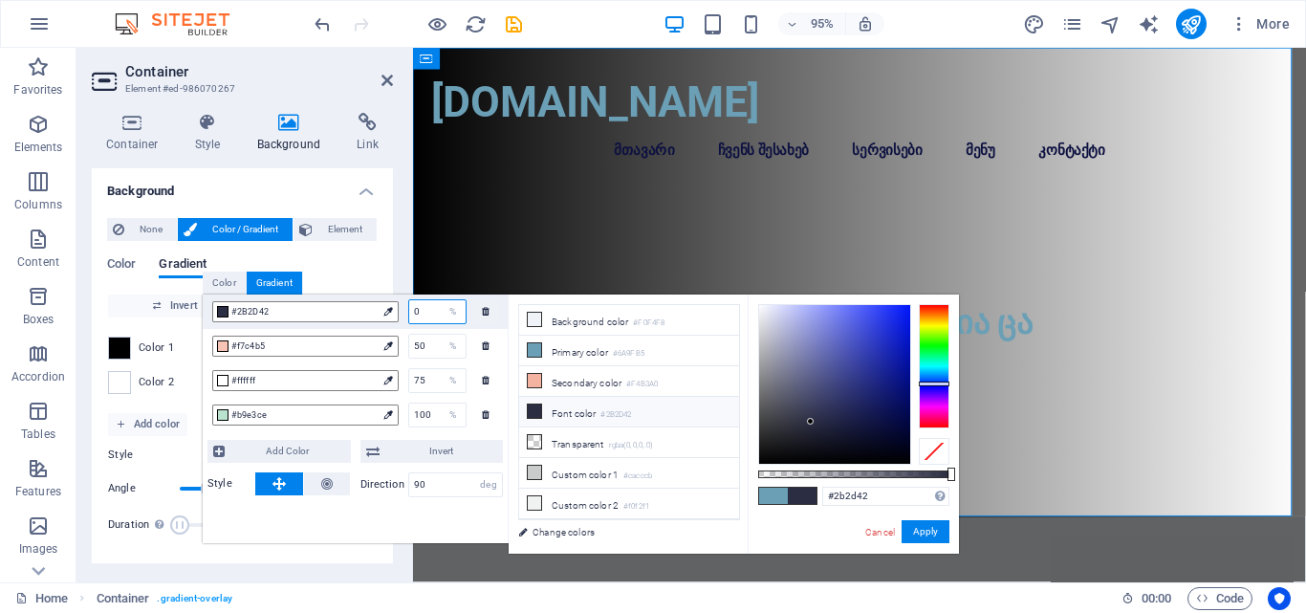
click at [424, 312] on input "0" at bounding box center [437, 311] width 56 height 23
click at [324, 544] on div "Style Angle 90 ° Duration Duration of the background animation. A value of "0" …" at bounding box center [242, 491] width 269 height 111
click at [203, 491] on div "Add Color Invert Style Direction 90 deg" at bounding box center [355, 471] width 305 height 62
click at [883, 521] on div "Cancel Apply" at bounding box center [907, 532] width 86 height 24
click at [877, 526] on link "Cancel" at bounding box center [880, 532] width 33 height 14
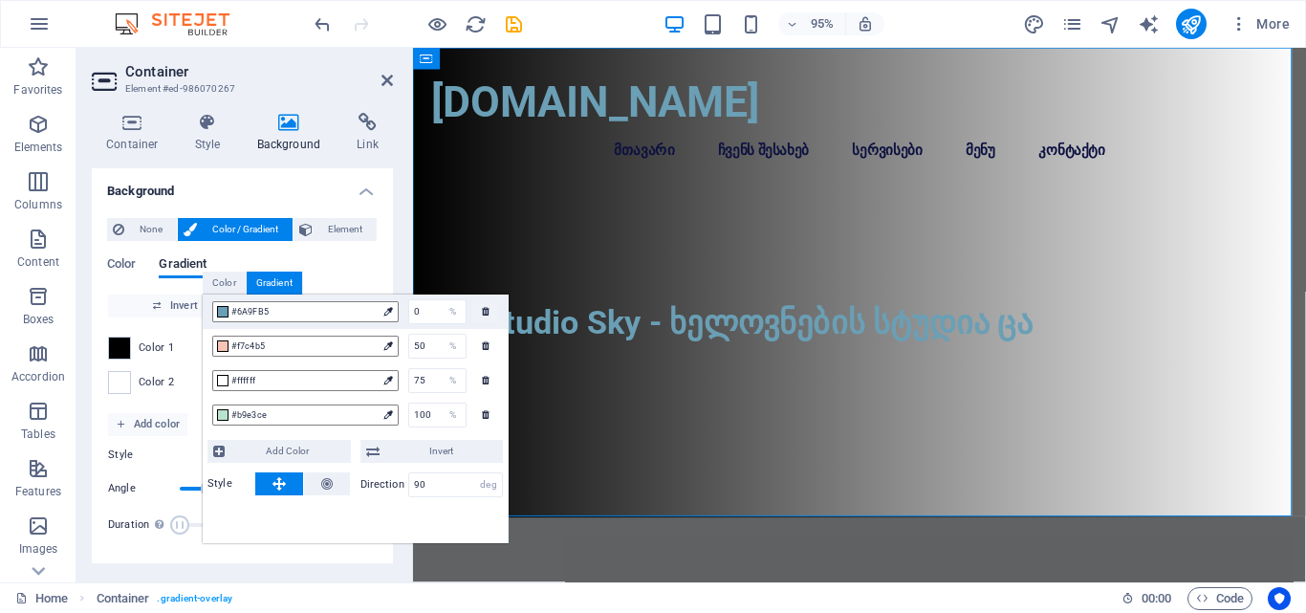
click at [143, 344] on span "Color 1" at bounding box center [157, 347] width 36 height 15
click at [117, 349] on span at bounding box center [119, 348] width 21 height 21
click at [124, 351] on span at bounding box center [119, 348] width 21 height 21
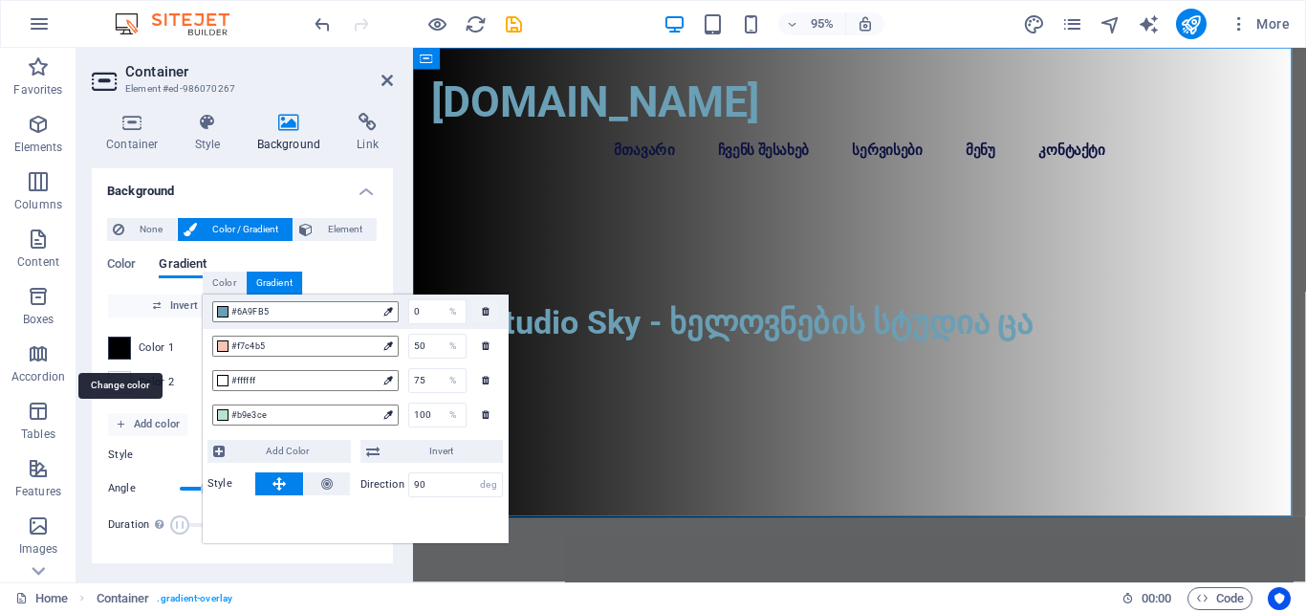
click at [124, 349] on span at bounding box center [119, 348] width 21 height 21
click at [236, 314] on span "#6A9FB5" at bounding box center [303, 311] width 145 height 17
click at [271, 292] on div "Gradient" at bounding box center [274, 283] width 55 height 23
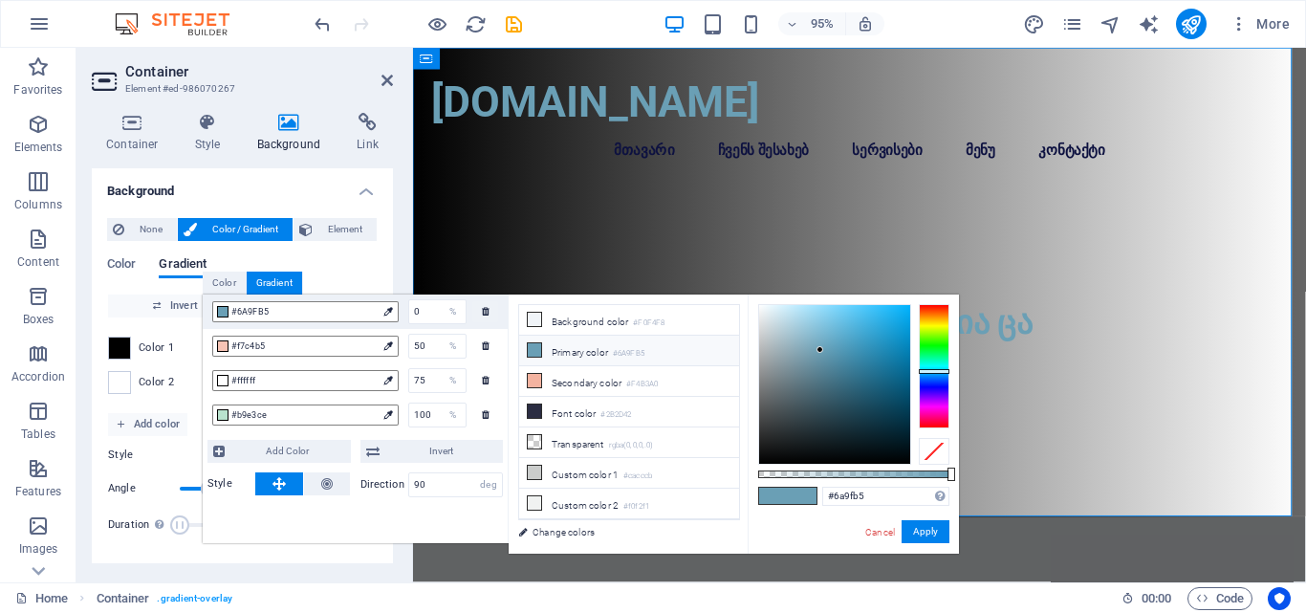
click at [268, 283] on div "Gradient" at bounding box center [274, 283] width 55 height 23
click at [267, 282] on div "Gradient" at bounding box center [274, 283] width 55 height 23
click at [241, 235] on span "Color / Gradient" at bounding box center [245, 229] width 84 height 23
click at [181, 266] on span "Gradient" at bounding box center [183, 265] width 48 height 27
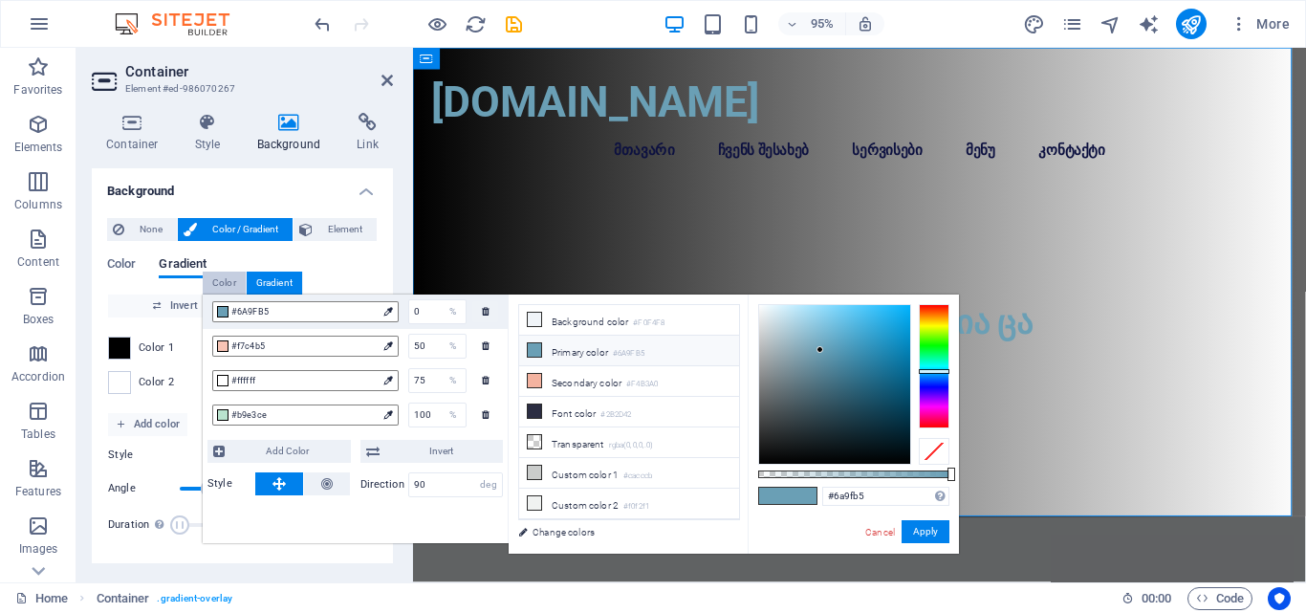
click at [207, 278] on div "Color" at bounding box center [224, 283] width 43 height 23
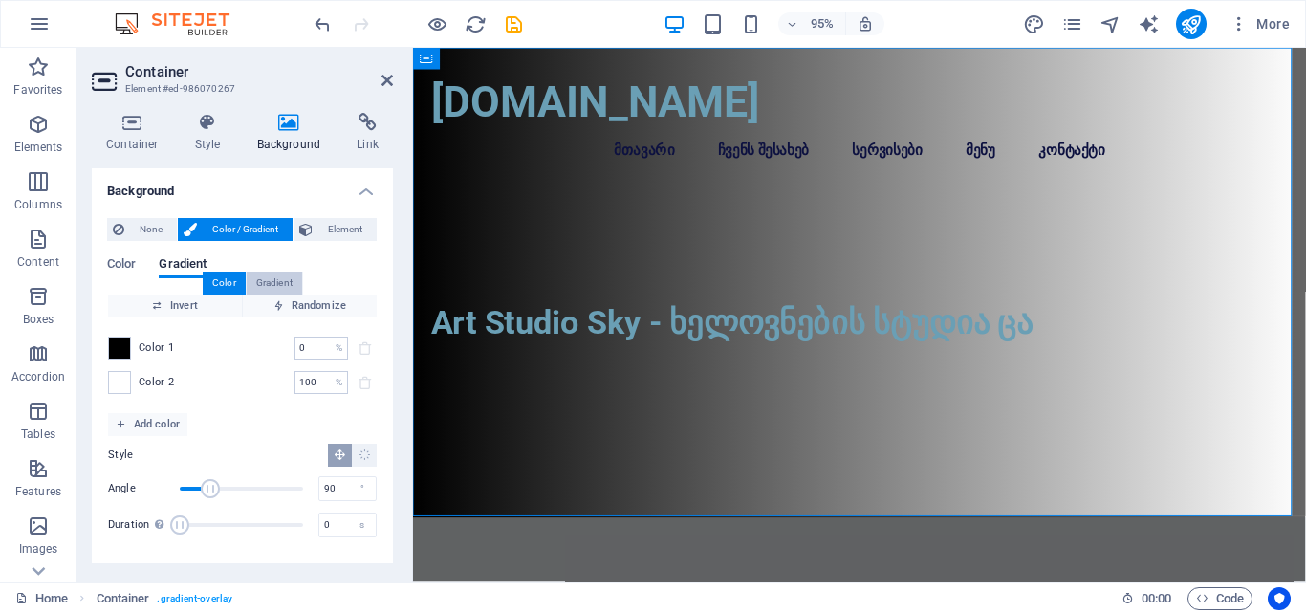
click at [255, 278] on div "Gradient" at bounding box center [274, 283] width 55 height 23
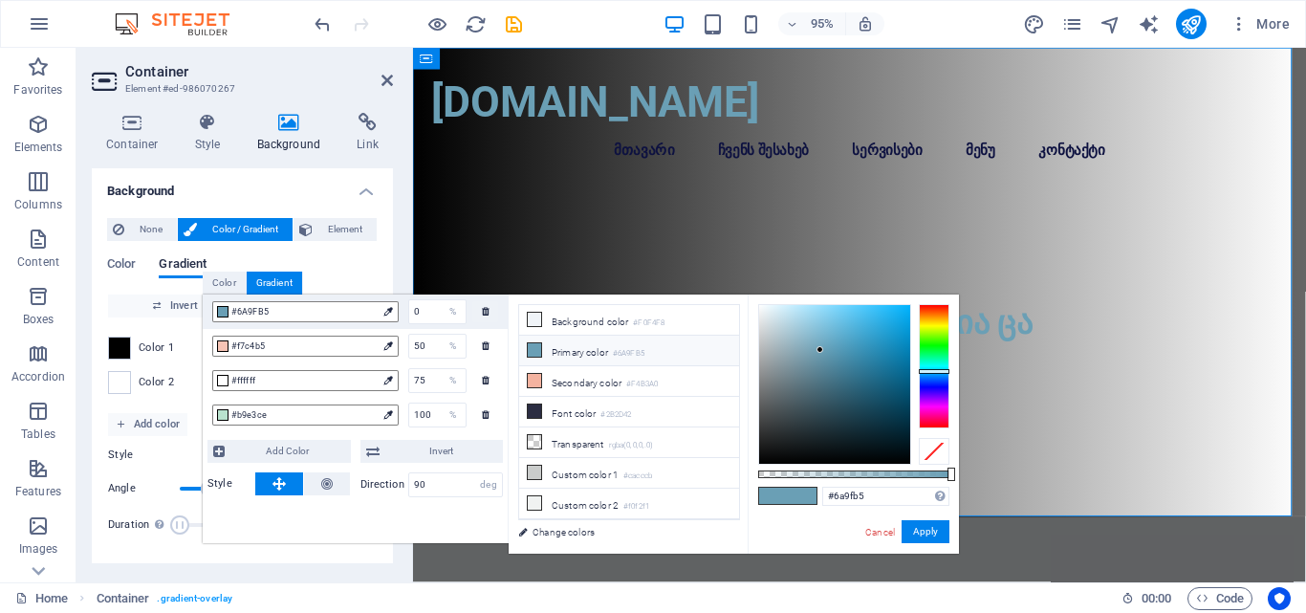
click at [255, 278] on div "Gradient" at bounding box center [274, 283] width 55 height 23
click at [227, 274] on div "Color" at bounding box center [224, 283] width 43 height 23
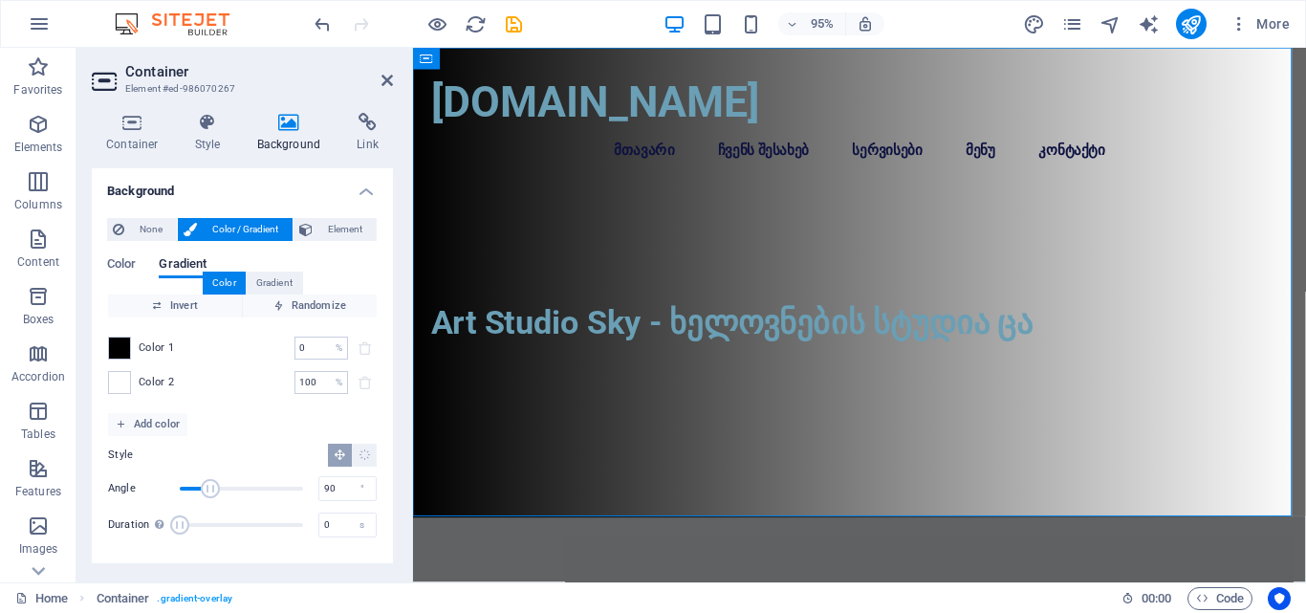
drag, startPoint x: 142, startPoint y: 339, endPoint x: 170, endPoint y: 346, distance: 29.5
click at [151, 343] on span "Color 1" at bounding box center [157, 347] width 36 height 15
click at [172, 346] on span "Color 1" at bounding box center [157, 347] width 36 height 15
click at [118, 349] on span at bounding box center [119, 348] width 21 height 21
click at [120, 349] on span at bounding box center [119, 348] width 21 height 21
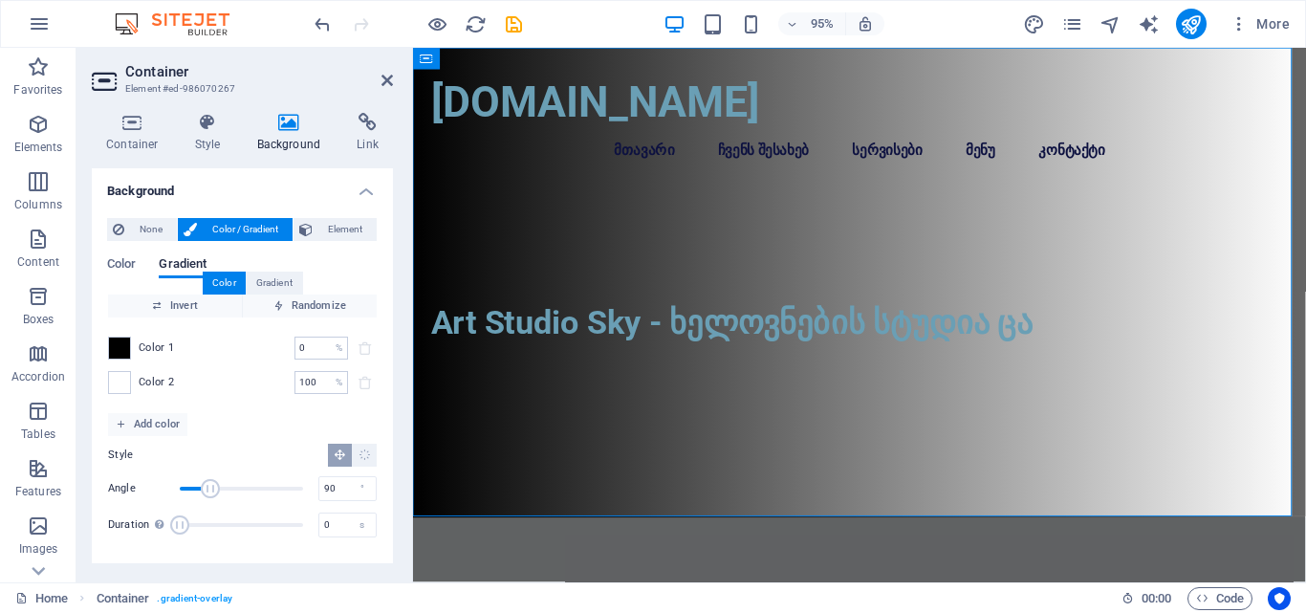
click at [98, 380] on div "None Color / Gradient Element Stretch background to full-width Color overlay Pl…" at bounding box center [242, 383] width 301 height 361
click at [117, 347] on span at bounding box center [119, 348] width 21 height 21
click at [120, 340] on span at bounding box center [119, 348] width 21 height 21
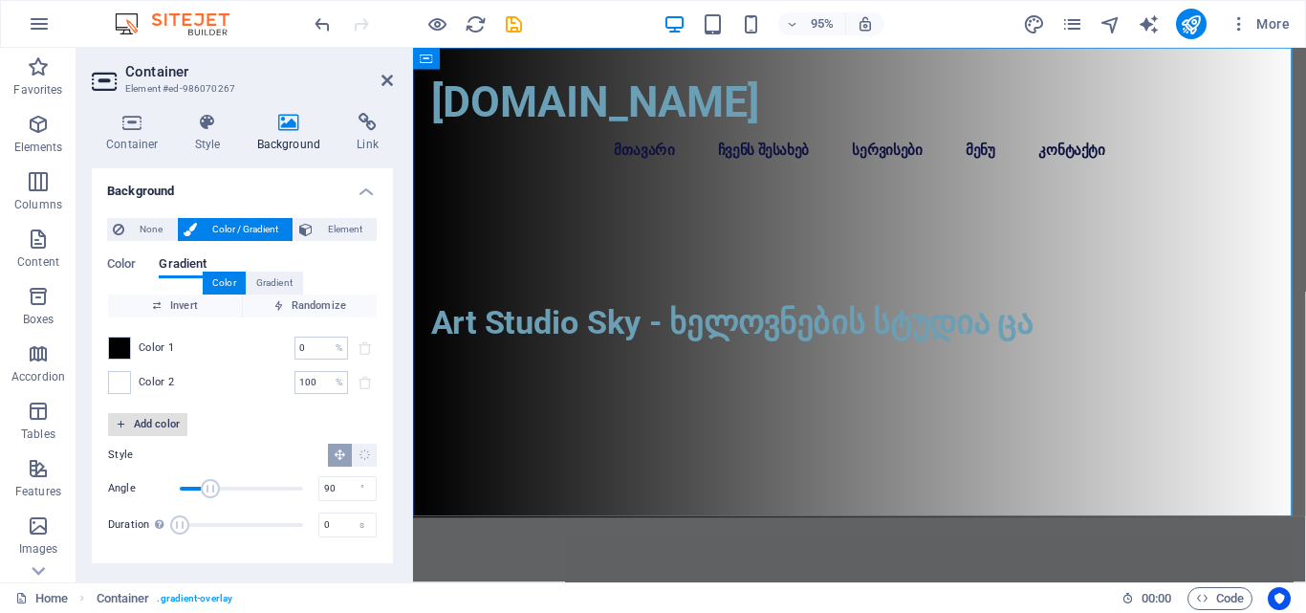
click at [141, 427] on span "Add color" at bounding box center [148, 424] width 64 height 23
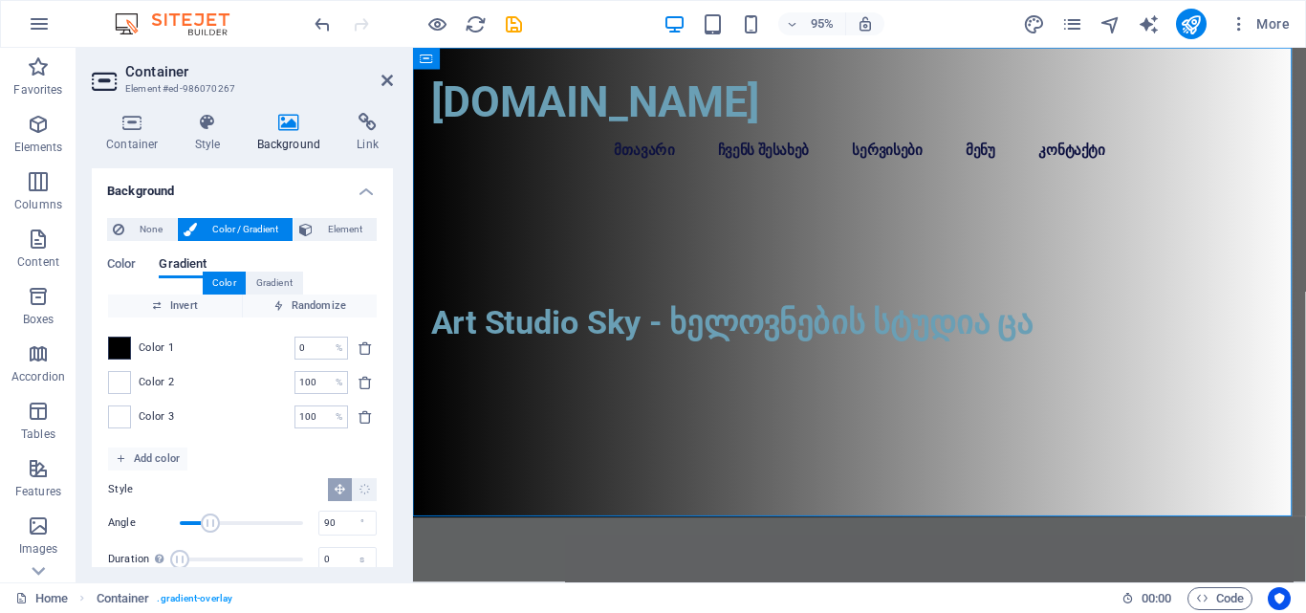
click at [127, 354] on span at bounding box center [119, 348] width 21 height 21
click at [127, 353] on span at bounding box center [119, 348] width 21 height 21
click at [317, 349] on input "0" at bounding box center [311, 348] width 33 height 23
click at [517, 35] on div at bounding box center [418, 24] width 214 height 31
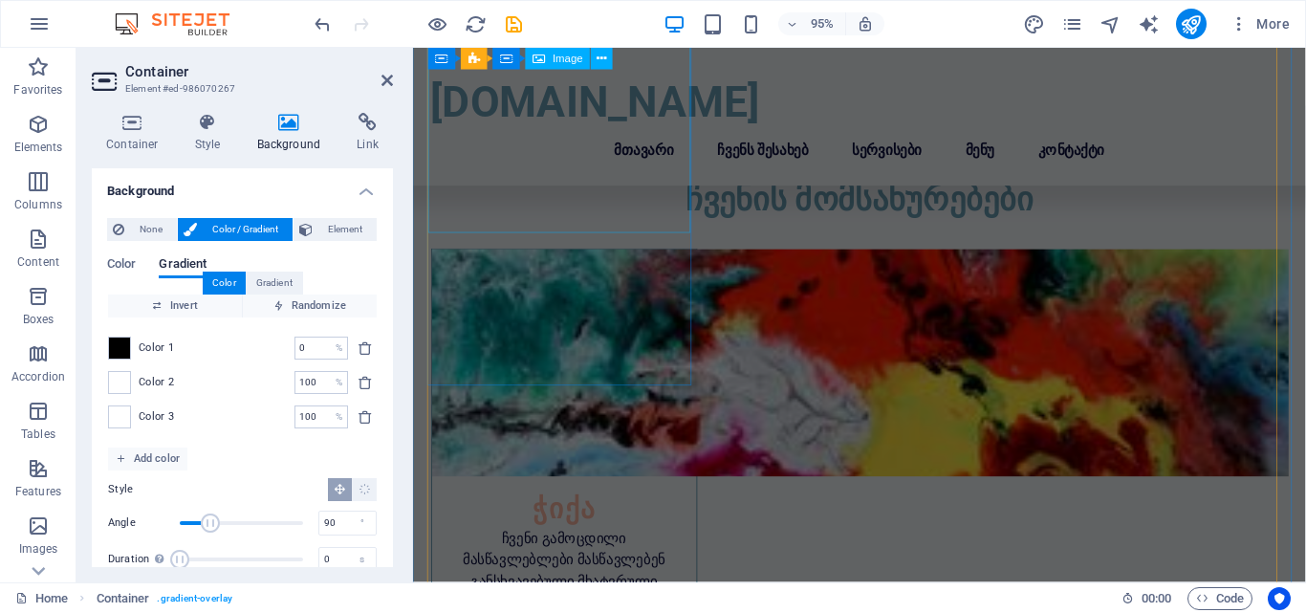
scroll to position [383, 0]
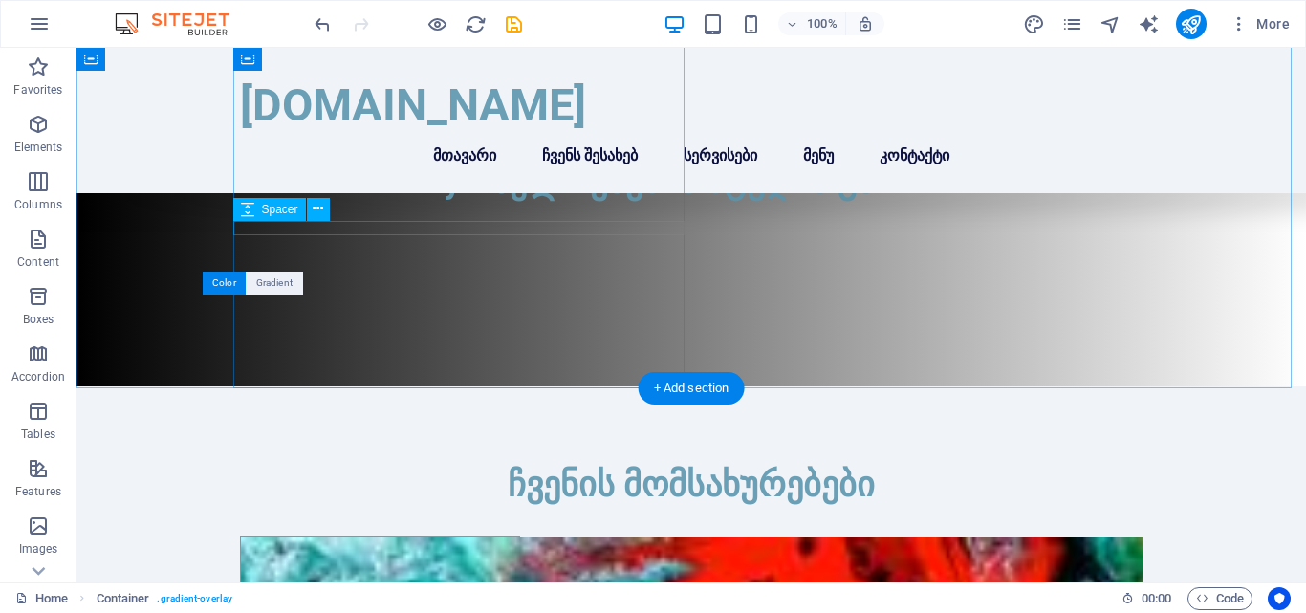
scroll to position [0, 0]
